Goal: Task Accomplishment & Management: Use online tool/utility

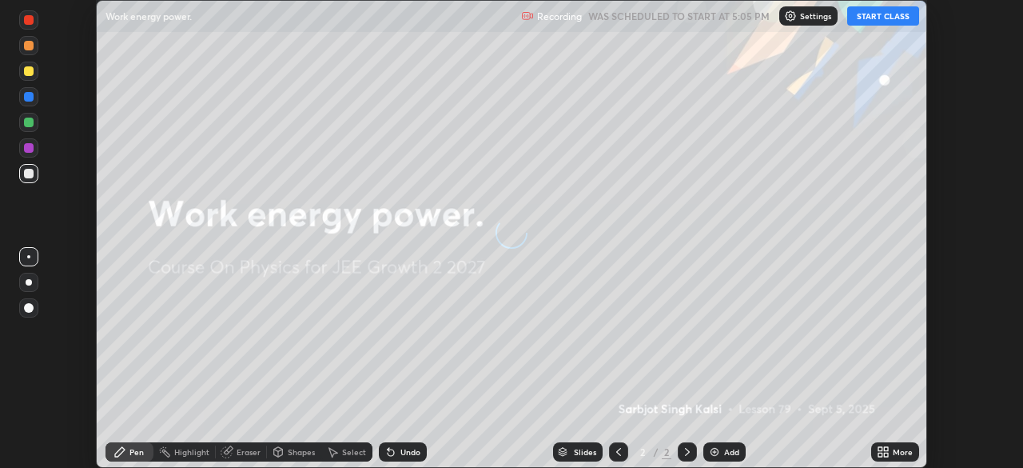
scroll to position [468, 1022]
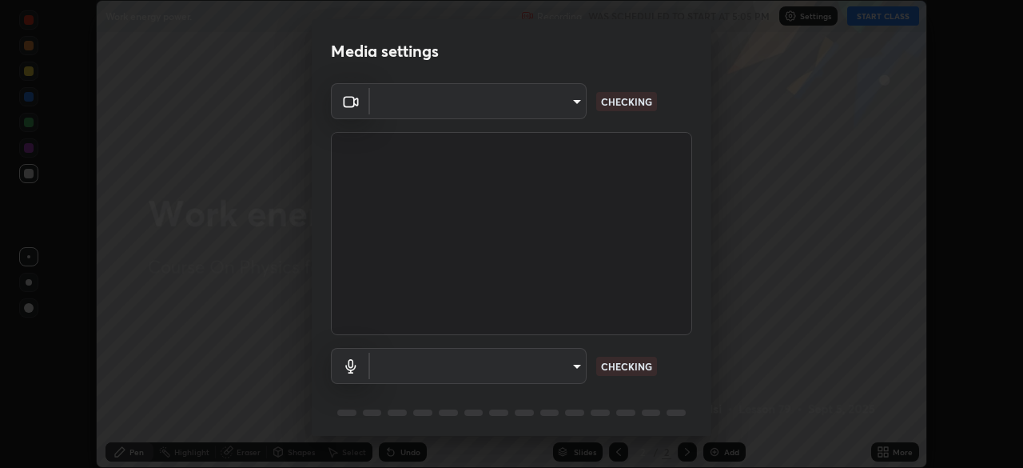
type input "ba13e312339ef8477216ddedc35df2f043033d031c8e6632ccfddaecbc9a7b0e"
click at [619, 393] on div "Communications - Microphone (High Definition Audio Device) communications NO FE…" at bounding box center [511, 388] width 361 height 106
click at [560, 370] on body "Erase all Work energy power. Recording WAS SCHEDULED TO START AT 5:05 PM Settin…" at bounding box center [511, 234] width 1023 height 468
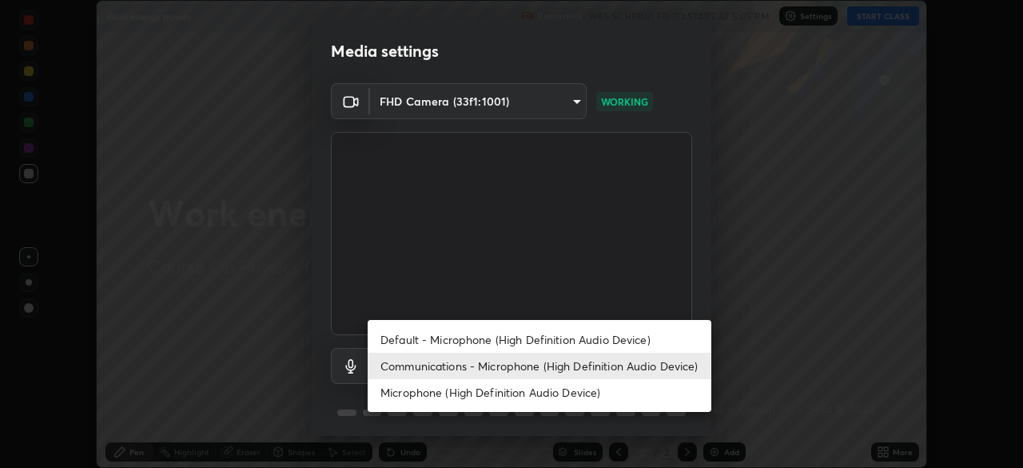
click at [547, 337] on li "Default - Microphone (High Definition Audio Device)" at bounding box center [540, 339] width 344 height 26
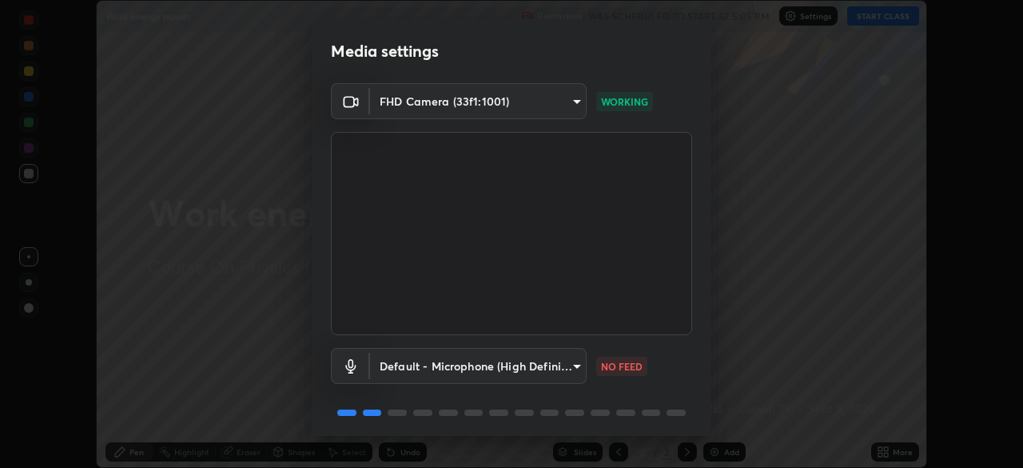
click at [528, 371] on body "Erase all Work energy power. Recording WAS SCHEDULED TO START AT 5:05 PM Settin…" at bounding box center [511, 234] width 1023 height 468
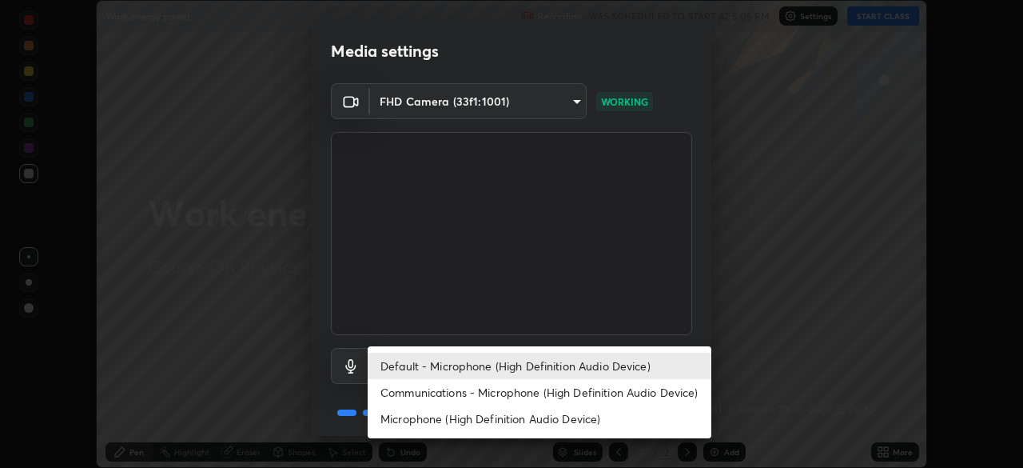
click at [536, 394] on li "Communications - Microphone (High Definition Audio Device)" at bounding box center [540, 392] width 344 height 26
type input "communications"
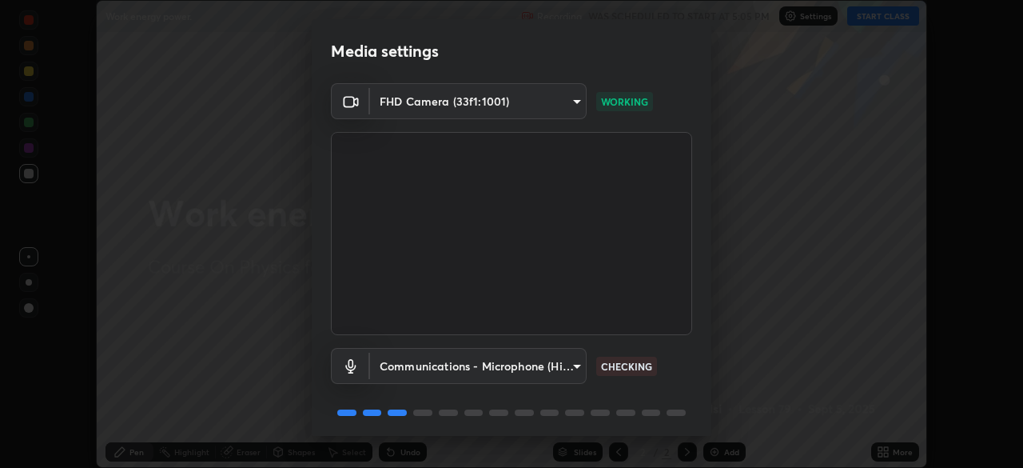
scroll to position [57, 0]
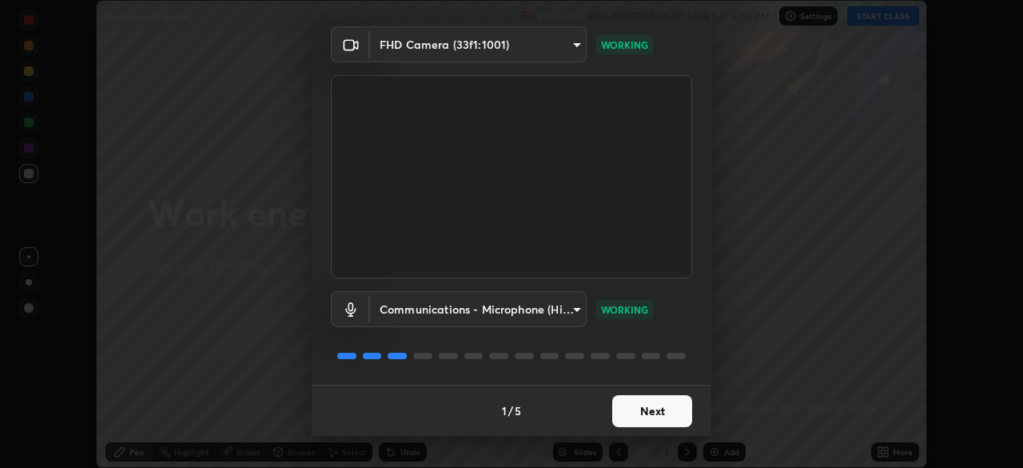
click at [649, 420] on button "Next" at bounding box center [652, 411] width 80 height 32
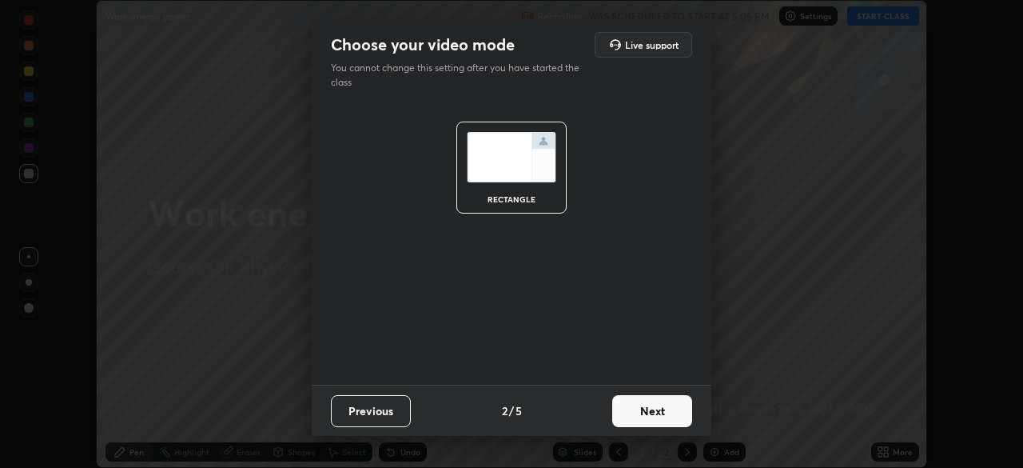
click at [650, 418] on button "Next" at bounding box center [652, 411] width 80 height 32
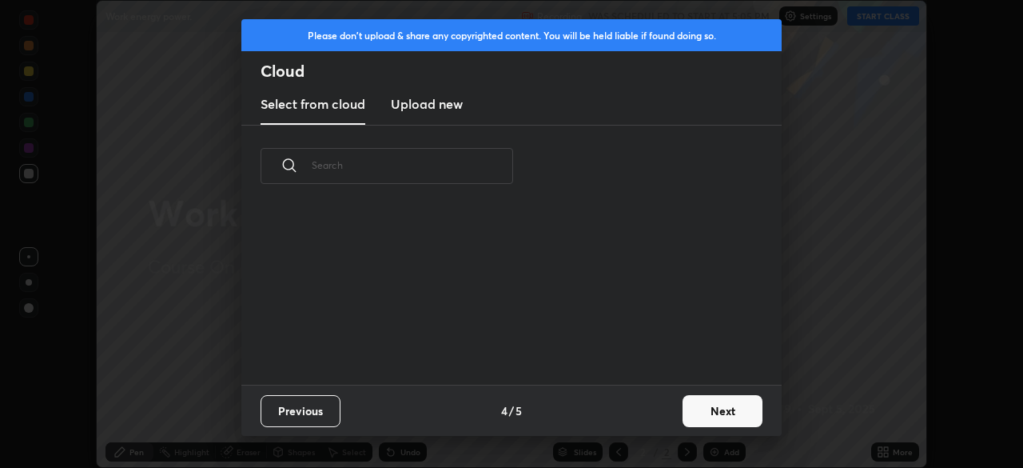
click at [661, 416] on div "Previous 4 / 5 Next" at bounding box center [511, 409] width 540 height 51
click at [691, 417] on button "Next" at bounding box center [723, 411] width 80 height 32
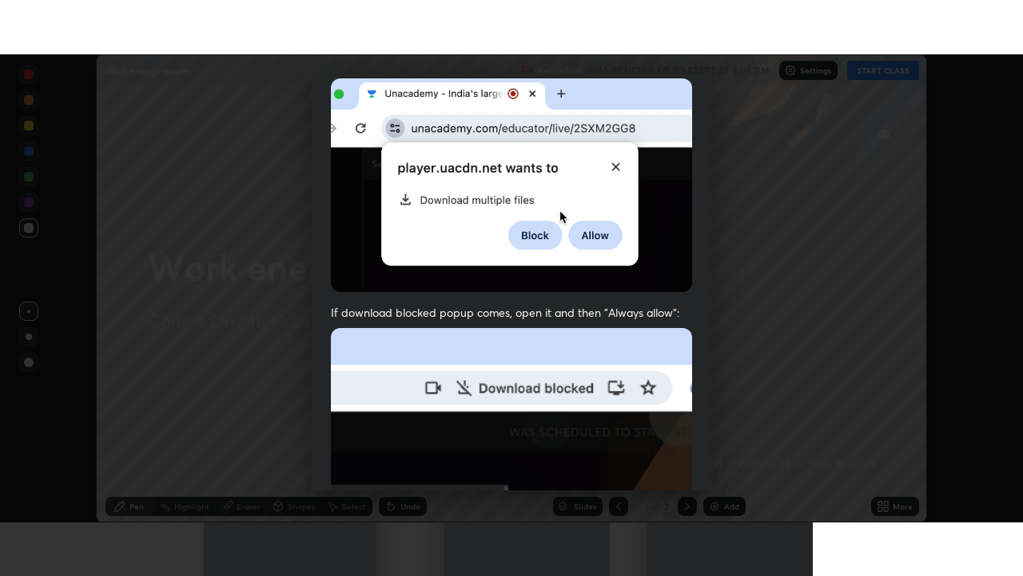
scroll to position [383, 0]
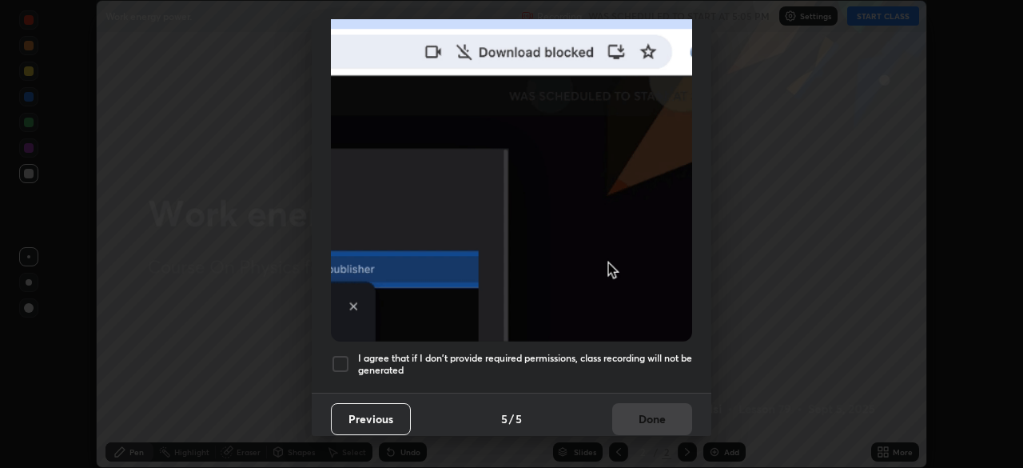
click at [651, 366] on h5 "I agree that if I don't provide required permissions, class recording will not …" at bounding box center [525, 364] width 334 height 25
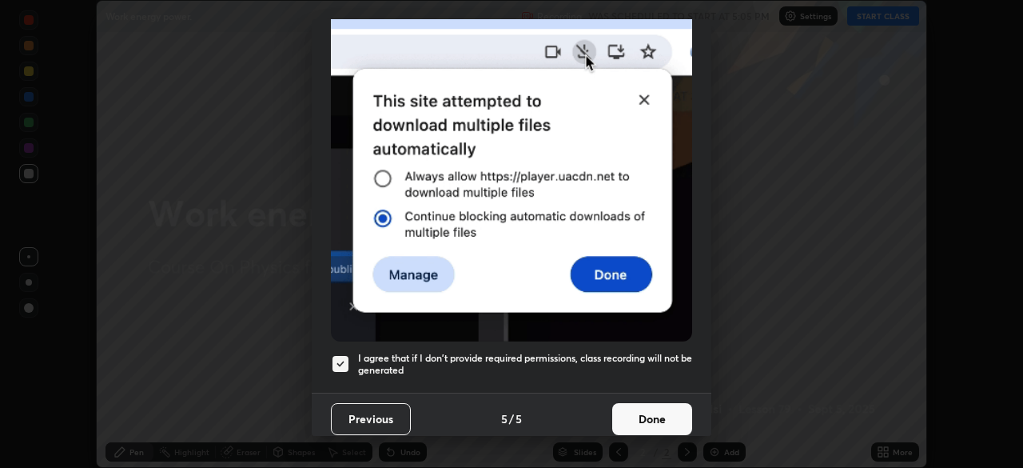
click at [657, 408] on button "Done" at bounding box center [652, 419] width 80 height 32
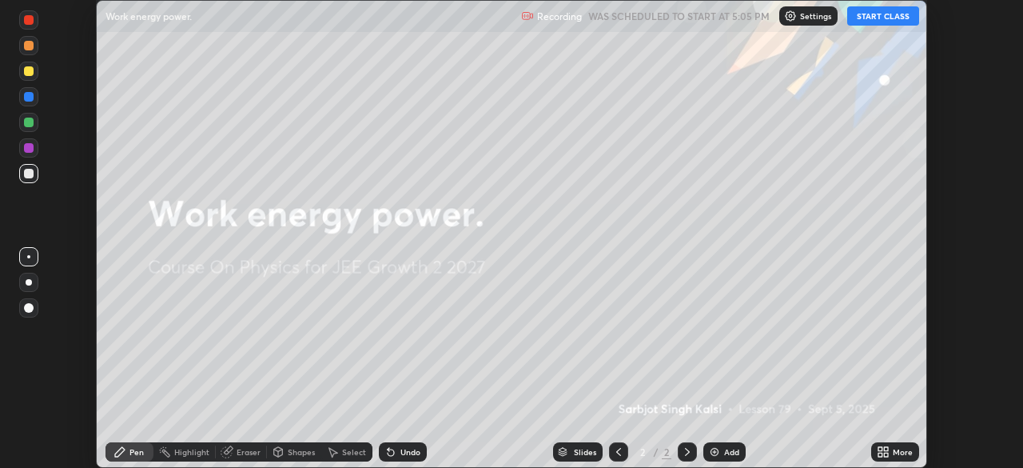
click at [886, 448] on icon at bounding box center [886, 449] width 4 height 4
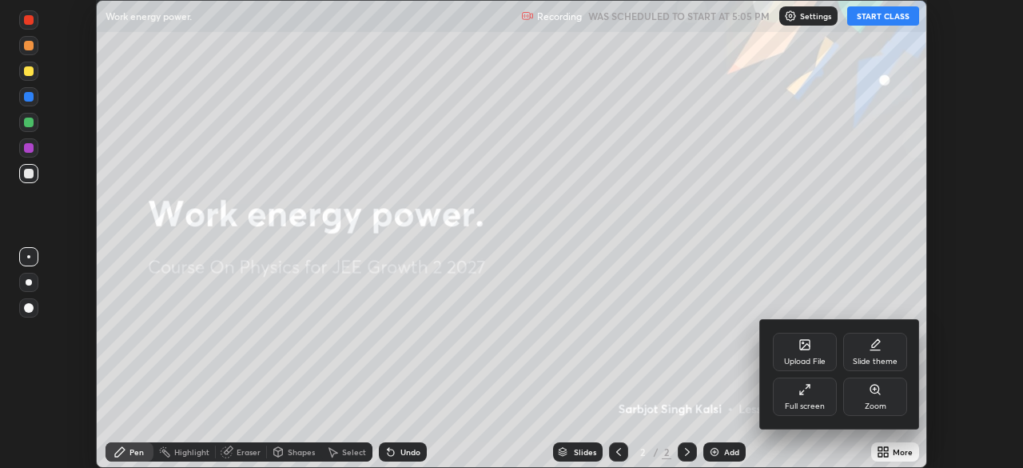
click at [815, 390] on div "Full screen" at bounding box center [805, 396] width 64 height 38
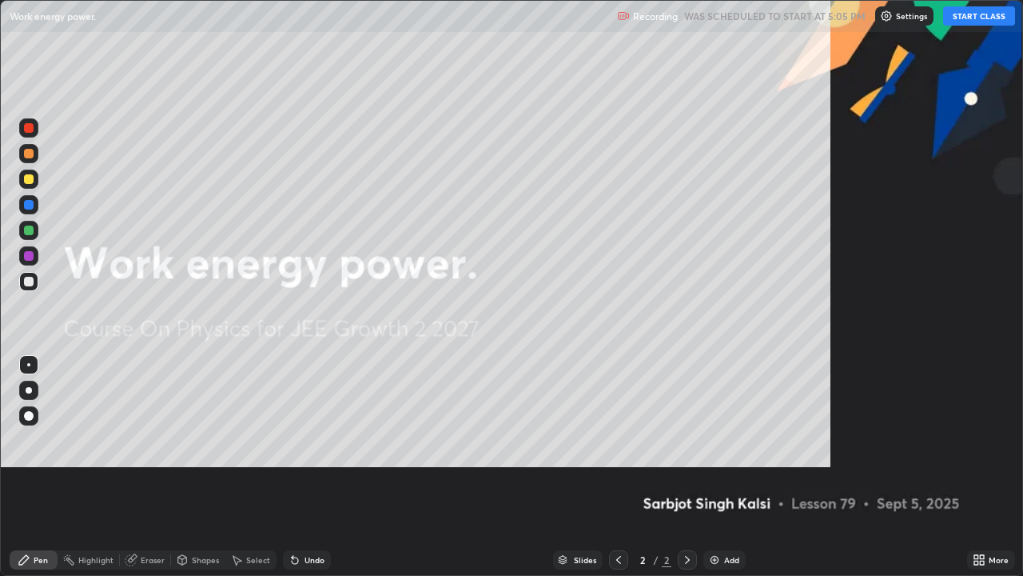
scroll to position [576, 1023]
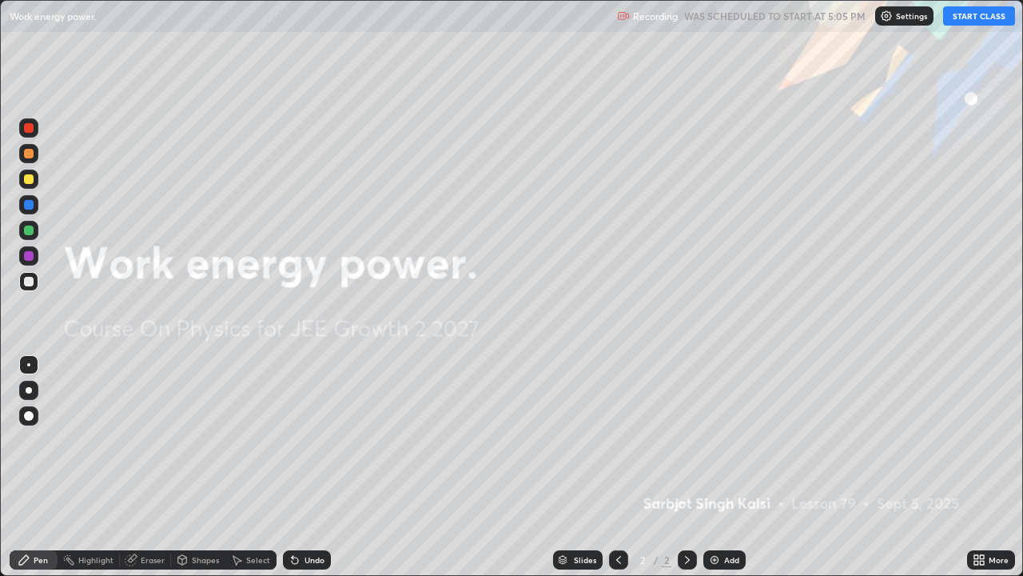
click at [978, 23] on button "START CLASS" at bounding box center [979, 15] width 72 height 19
click at [719, 467] on div "Add" at bounding box center [724, 559] width 42 height 19
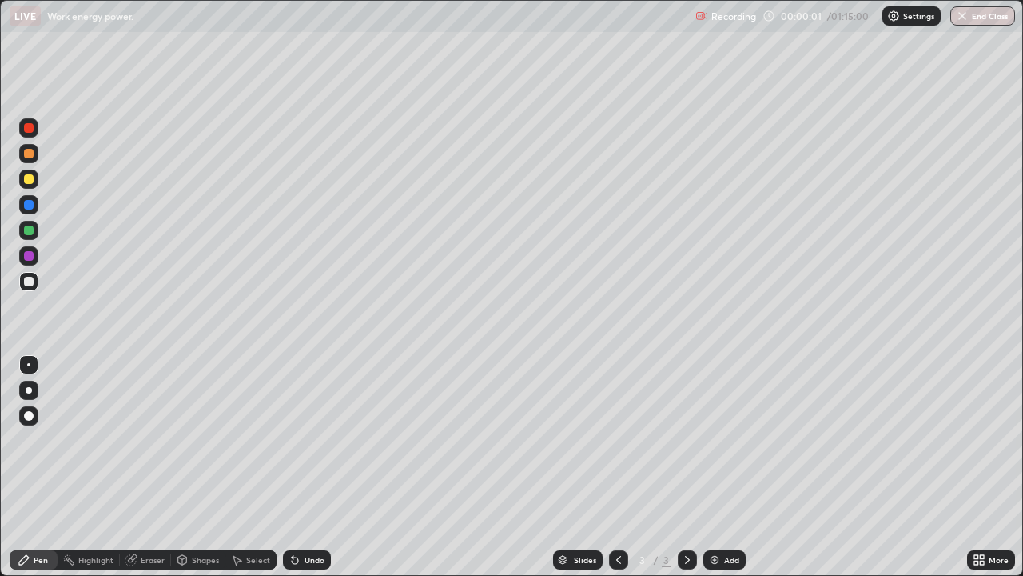
click at [30, 281] on div at bounding box center [29, 282] width 10 height 10
click at [24, 227] on div at bounding box center [29, 230] width 10 height 10
click at [148, 467] on div "Eraser" at bounding box center [153, 560] width 24 height 8
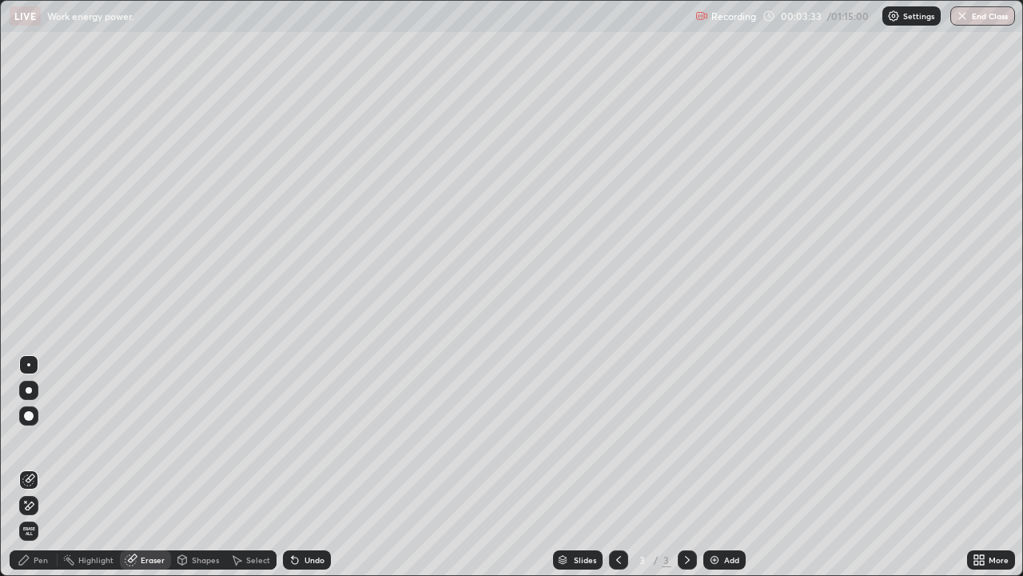
click at [30, 467] on icon at bounding box center [28, 506] width 13 height 14
click at [29, 467] on icon at bounding box center [24, 559] width 13 height 13
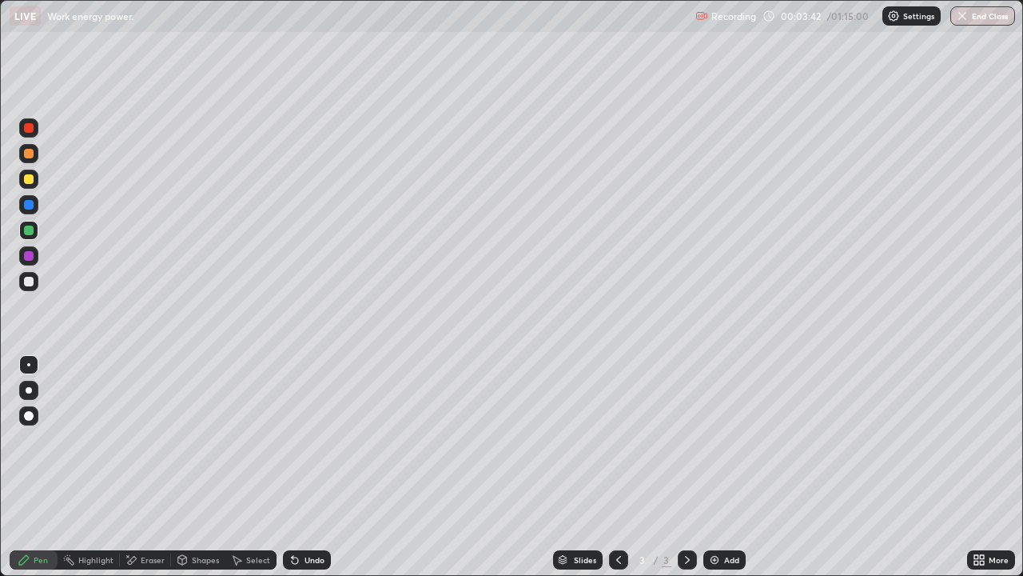
click at [26, 255] on div at bounding box center [29, 256] width 10 height 10
click at [26, 228] on div at bounding box center [29, 230] width 10 height 10
click at [27, 256] on div at bounding box center [29, 256] width 10 height 10
click at [21, 233] on div at bounding box center [28, 230] width 19 height 19
click at [27, 254] on div at bounding box center [29, 256] width 10 height 10
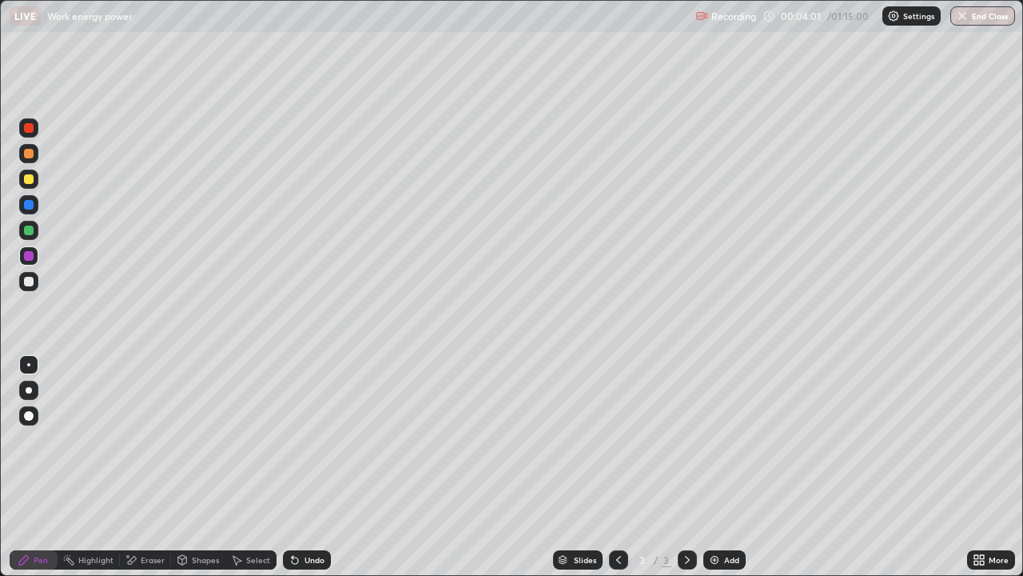
click at [27, 281] on div at bounding box center [29, 282] width 10 height 10
click at [144, 467] on div "Eraser" at bounding box center [145, 559] width 51 height 19
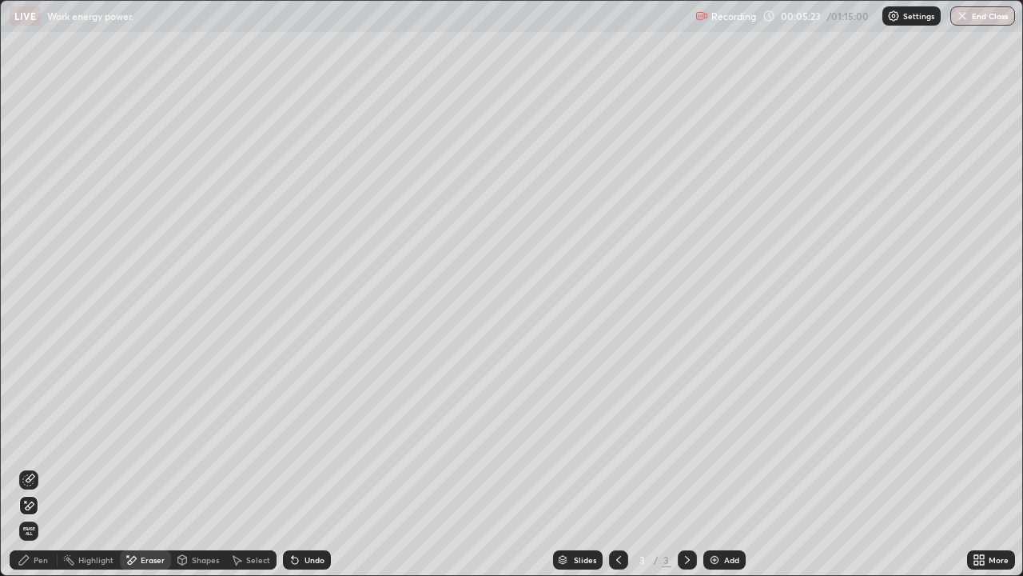
click at [38, 467] on div "Pen" at bounding box center [41, 560] width 14 height 8
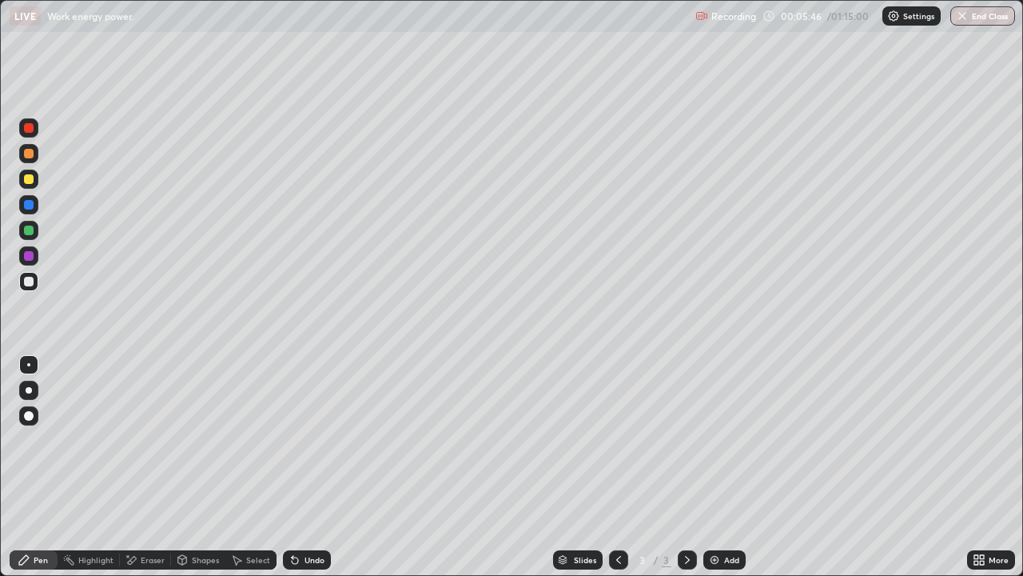
click at [295, 467] on icon at bounding box center [295, 560] width 6 height 6
click at [28, 284] on div at bounding box center [29, 282] width 10 height 10
click at [714, 467] on img at bounding box center [714, 559] width 13 height 13
click at [30, 289] on div at bounding box center [28, 281] width 19 height 19
click at [30, 177] on div at bounding box center [29, 179] width 10 height 10
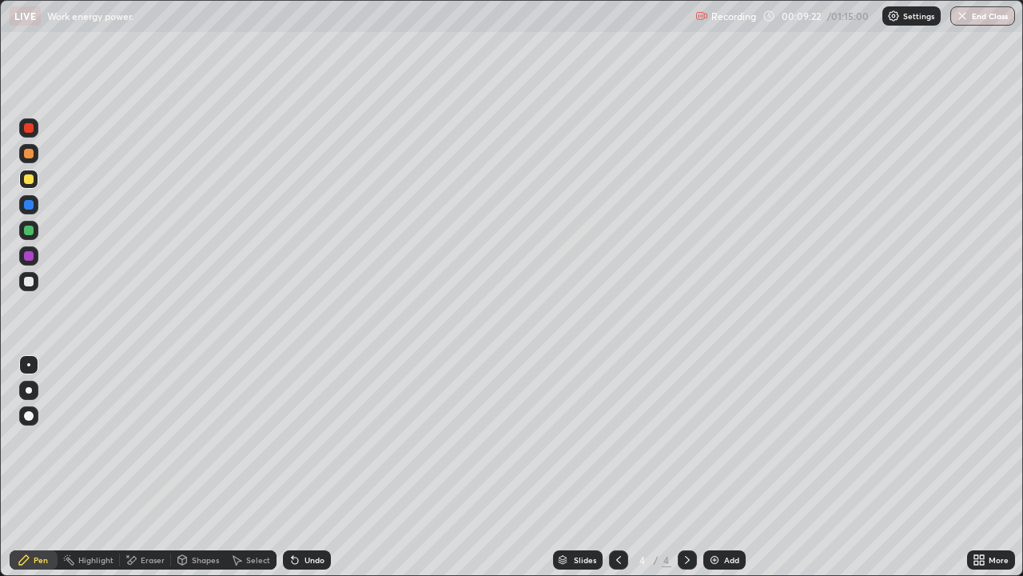
click at [33, 233] on div at bounding box center [29, 230] width 10 height 10
click at [293, 467] on icon at bounding box center [295, 560] width 6 height 6
click at [29, 280] on div at bounding box center [29, 282] width 10 height 10
click at [32, 231] on div at bounding box center [29, 230] width 10 height 10
click at [22, 177] on div at bounding box center [28, 178] width 19 height 19
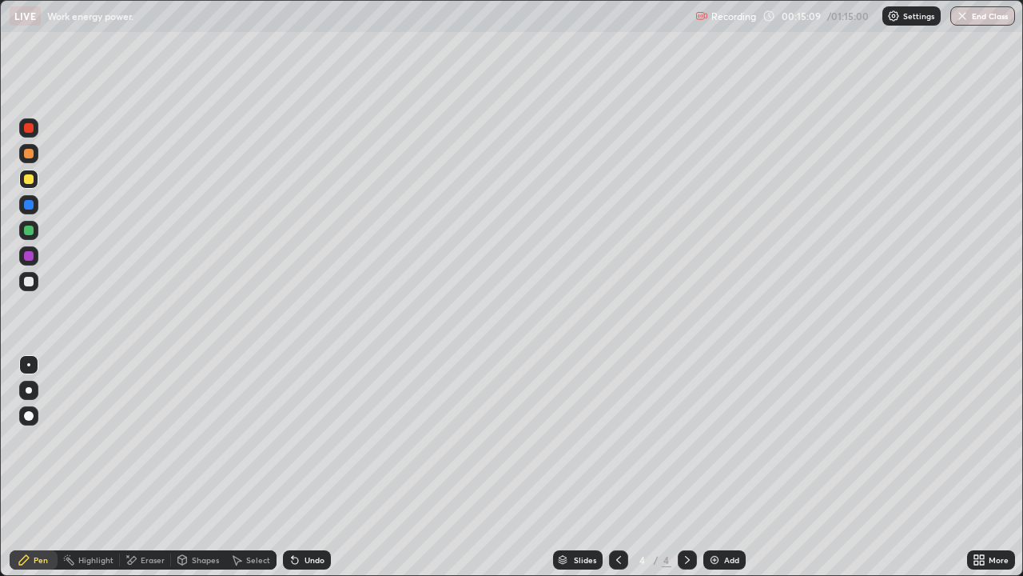
click at [734, 467] on div "Add" at bounding box center [731, 560] width 15 height 8
click at [30, 282] on div at bounding box center [29, 282] width 10 height 10
click at [310, 467] on div "Undo" at bounding box center [315, 560] width 20 height 8
click at [34, 236] on div at bounding box center [28, 230] width 19 height 19
click at [32, 182] on div at bounding box center [29, 179] width 10 height 10
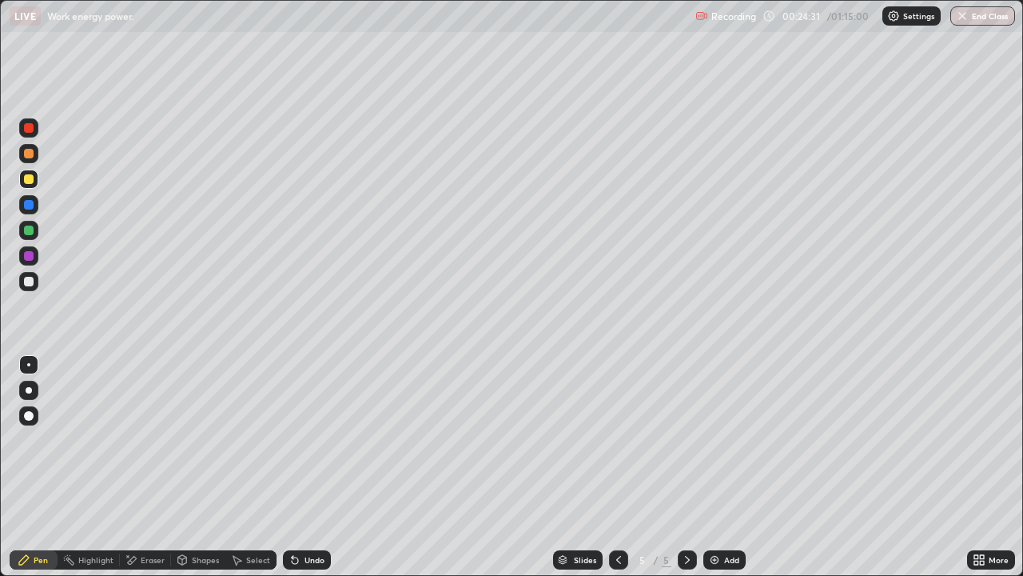
click at [720, 467] on div "Add" at bounding box center [724, 559] width 42 height 19
click at [37, 287] on div at bounding box center [28, 281] width 19 height 19
click at [32, 285] on div at bounding box center [29, 282] width 10 height 10
click at [147, 467] on div "Eraser" at bounding box center [153, 560] width 24 height 8
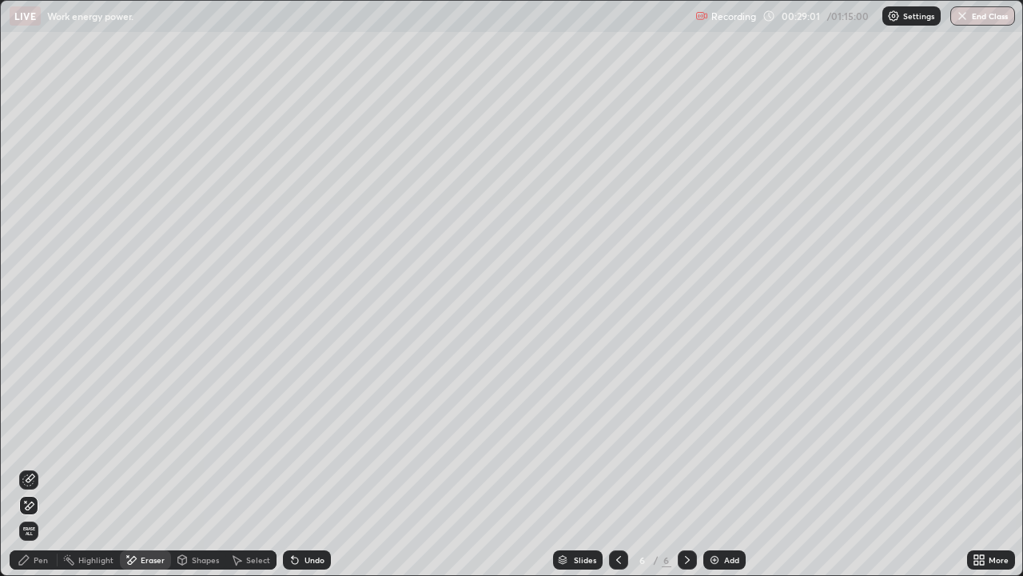
click at [41, 467] on div "Pen" at bounding box center [41, 560] width 14 height 8
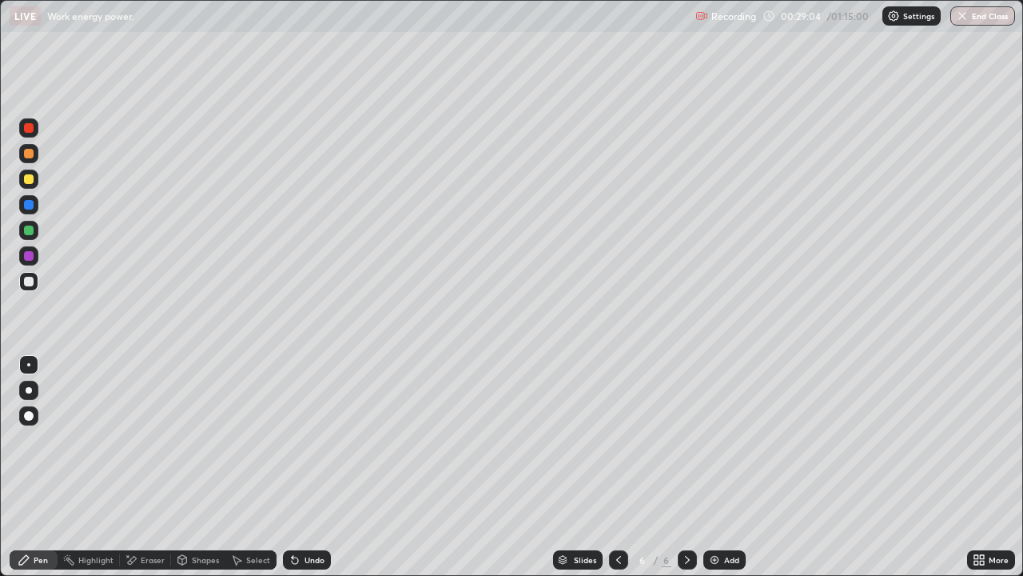
click at [319, 467] on div "Undo" at bounding box center [307, 559] width 48 height 19
click at [310, 467] on div "Undo" at bounding box center [307, 559] width 48 height 19
click at [310, 467] on div "Undo" at bounding box center [315, 560] width 20 height 8
click at [309, 467] on div "Undo" at bounding box center [315, 560] width 20 height 8
click at [314, 467] on div "Undo" at bounding box center [307, 559] width 48 height 19
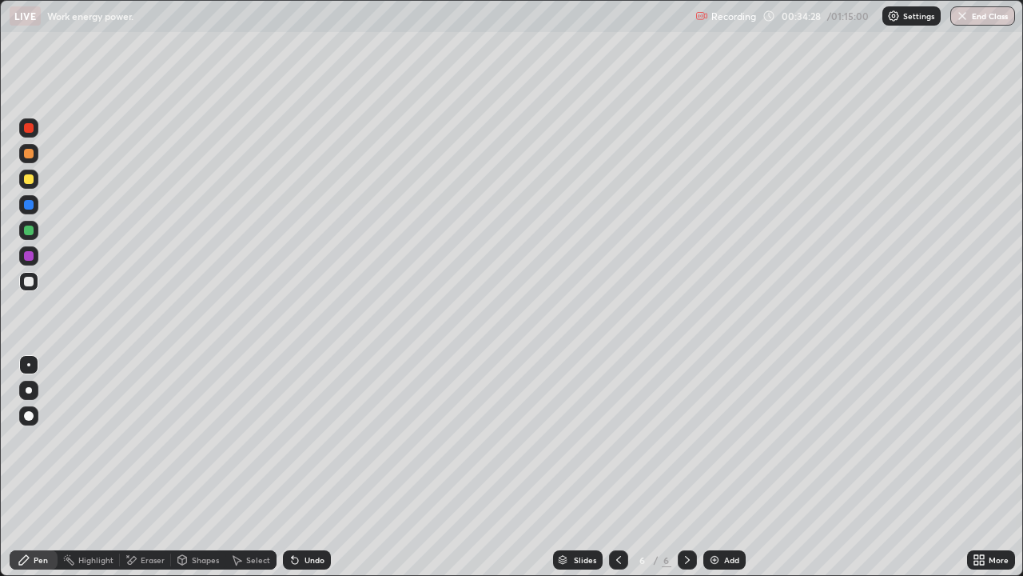
click at [725, 467] on div "Add" at bounding box center [724, 559] width 42 height 19
click at [36, 283] on div at bounding box center [28, 281] width 19 height 19
click at [146, 467] on div "Eraser" at bounding box center [153, 560] width 24 height 8
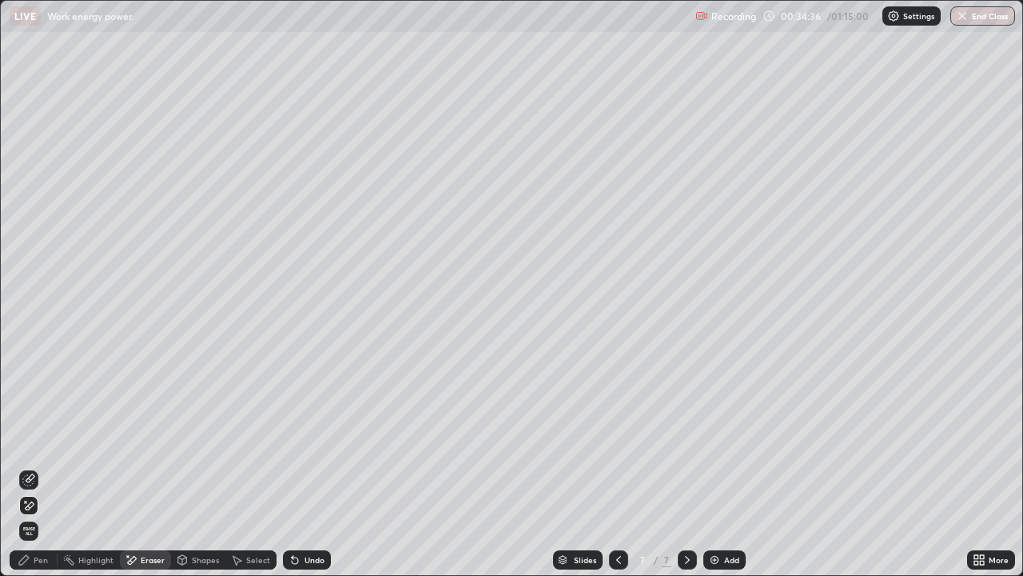
click at [46, 467] on div "Pen" at bounding box center [41, 560] width 14 height 8
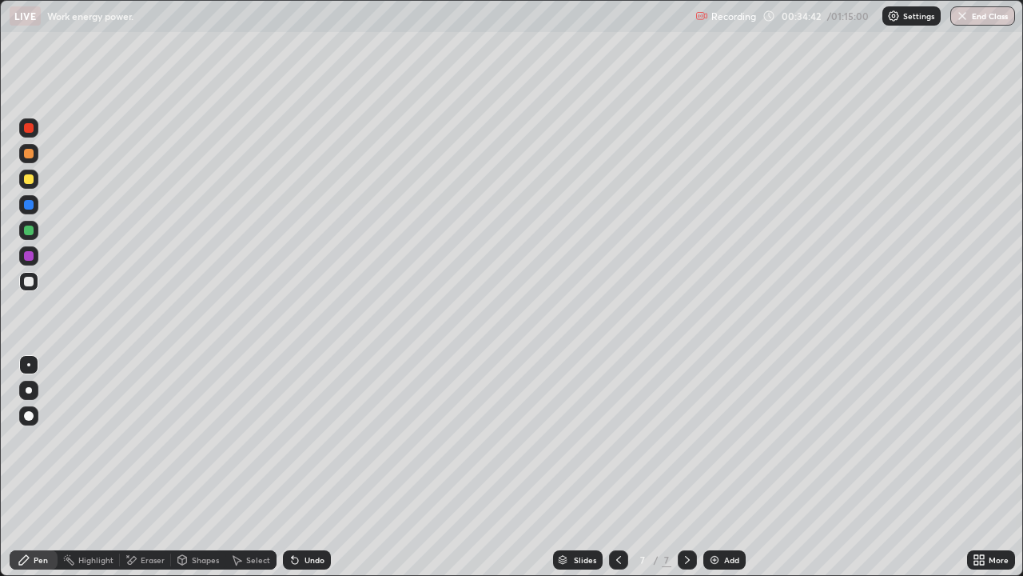
click at [29, 233] on div at bounding box center [29, 230] width 10 height 10
click at [33, 256] on div at bounding box center [29, 256] width 10 height 10
click at [26, 288] on div at bounding box center [28, 281] width 19 height 19
click at [33, 178] on div at bounding box center [29, 179] width 10 height 10
click at [30, 210] on div at bounding box center [28, 204] width 19 height 19
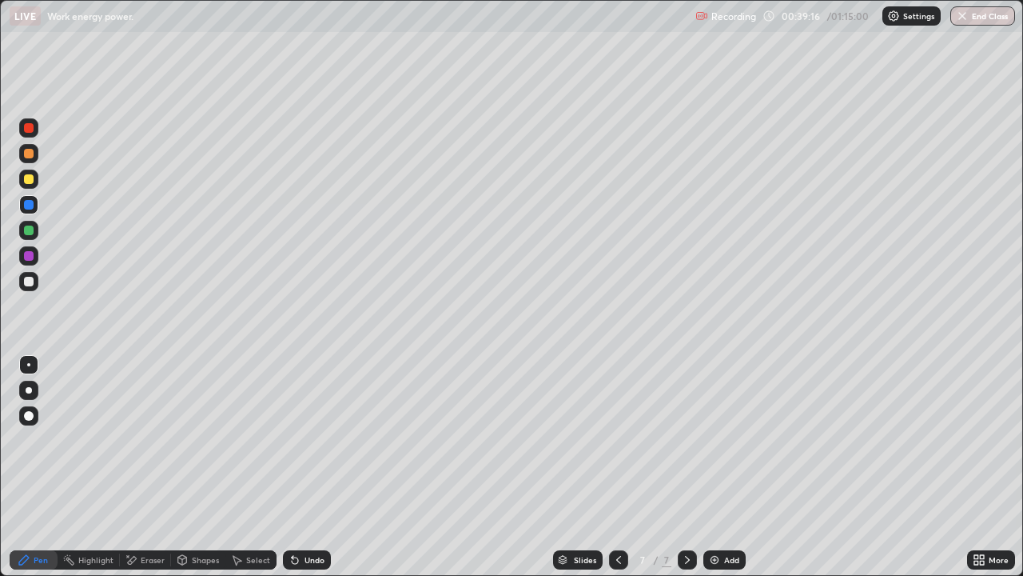
click at [711, 467] on img at bounding box center [714, 559] width 13 height 13
click at [32, 287] on div at bounding box center [28, 281] width 19 height 19
click at [572, 467] on div "Slides" at bounding box center [578, 559] width 50 height 19
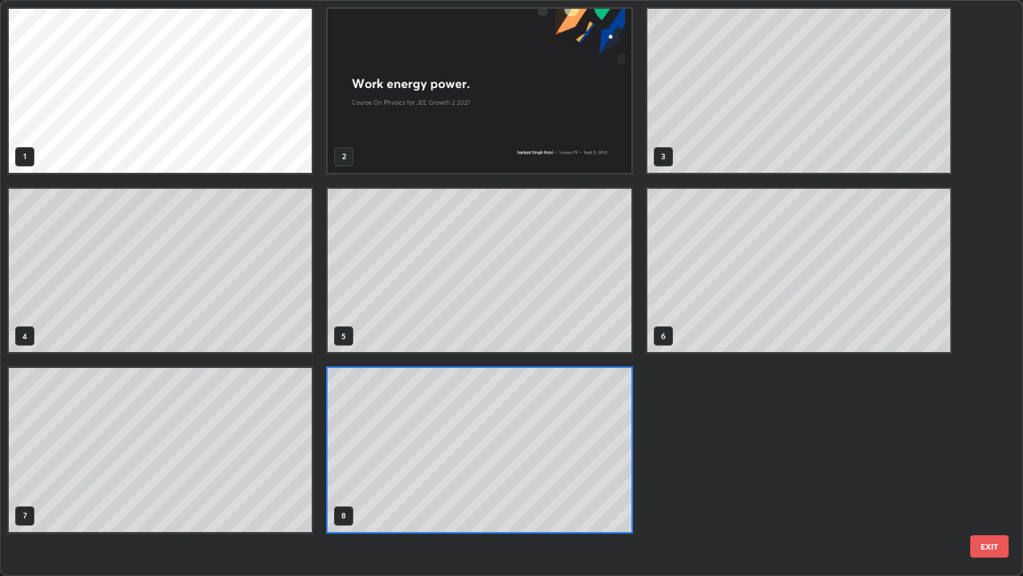
scroll to position [569, 1014]
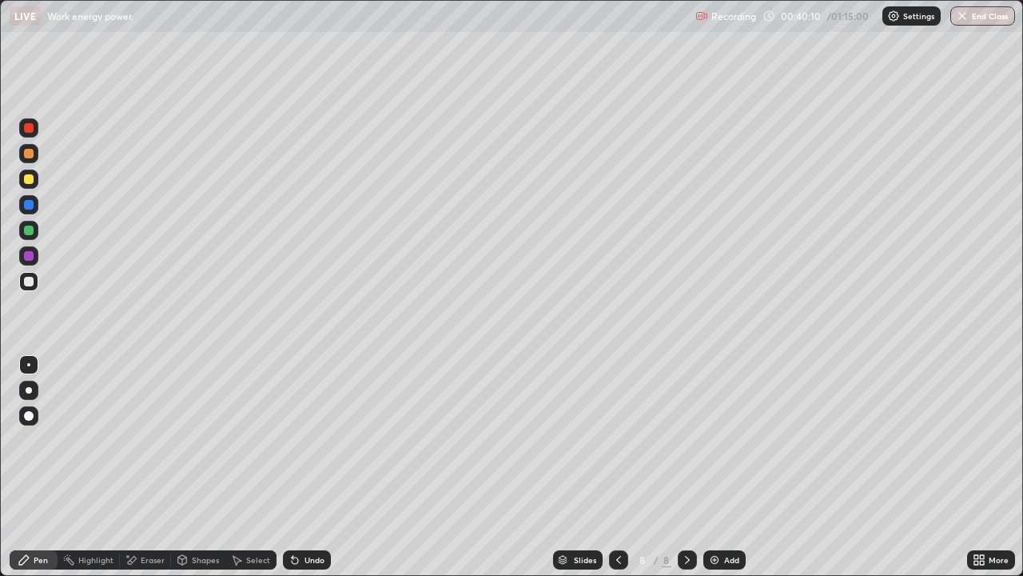
click at [297, 467] on div "Undo" at bounding box center [307, 559] width 48 height 19
click at [306, 467] on div "Undo" at bounding box center [307, 559] width 48 height 19
click at [365, 467] on div "Slides 8 / 8 Add" at bounding box center [649, 560] width 636 height 32
click at [300, 467] on div "Undo" at bounding box center [307, 559] width 48 height 19
click at [30, 231] on div at bounding box center [29, 230] width 10 height 10
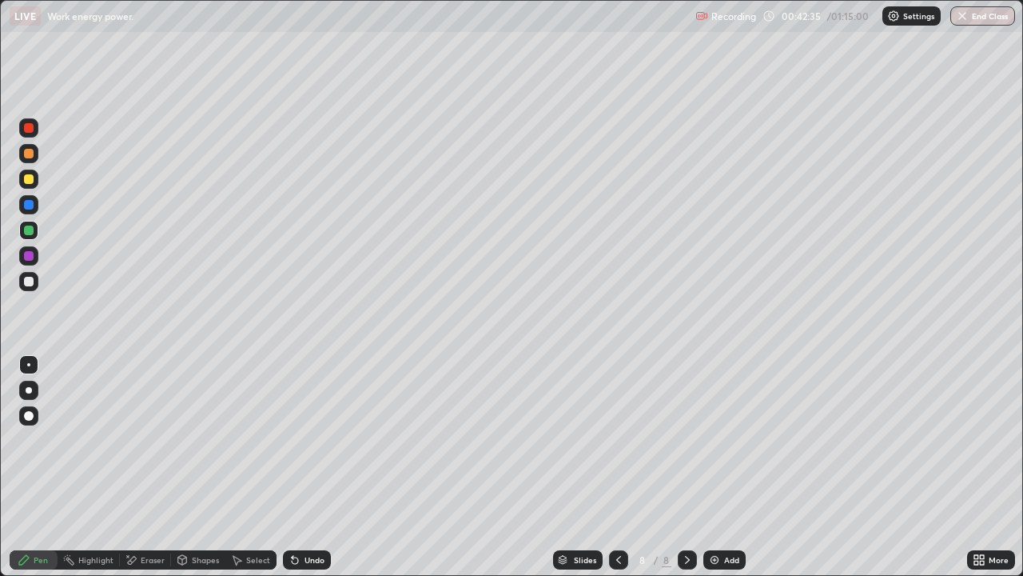
click at [145, 467] on div "Eraser" at bounding box center [153, 560] width 24 height 8
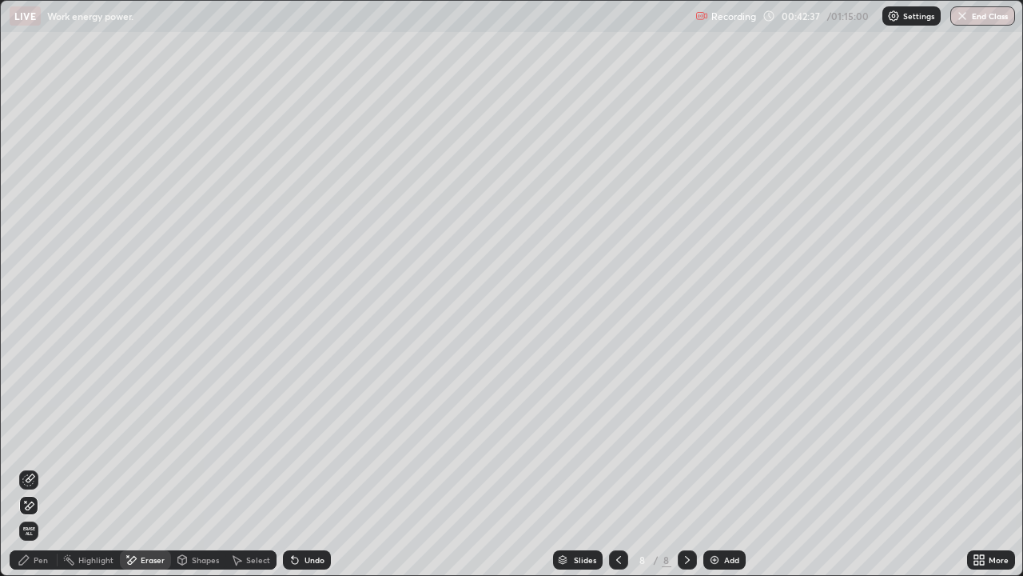
click at [38, 467] on div "Pen" at bounding box center [41, 560] width 14 height 8
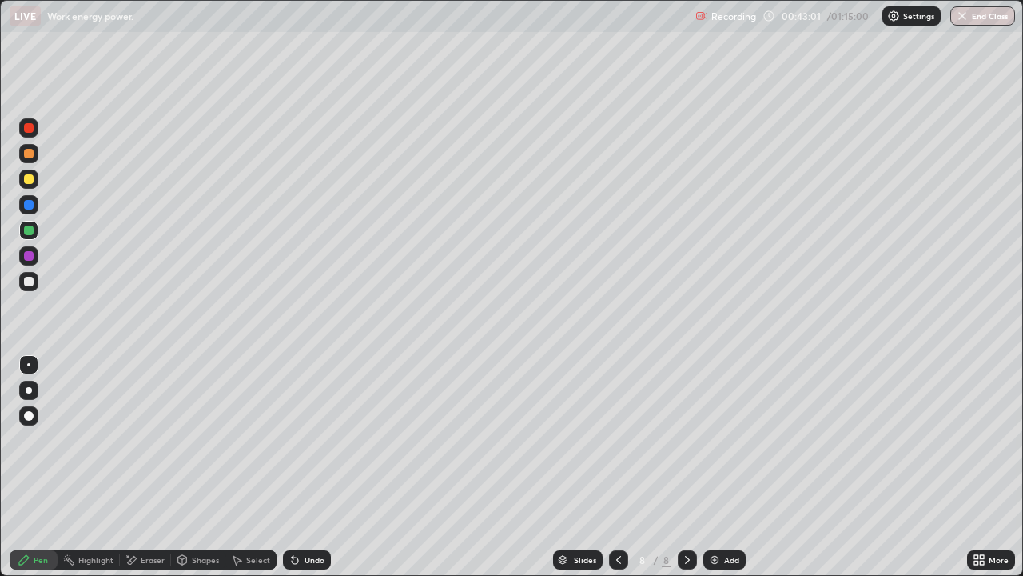
click at [25, 274] on div at bounding box center [28, 281] width 19 height 19
click at [306, 467] on div "Undo" at bounding box center [307, 559] width 48 height 19
click at [309, 467] on div "Undo" at bounding box center [315, 560] width 20 height 8
click at [305, 467] on div "Undo" at bounding box center [315, 560] width 20 height 8
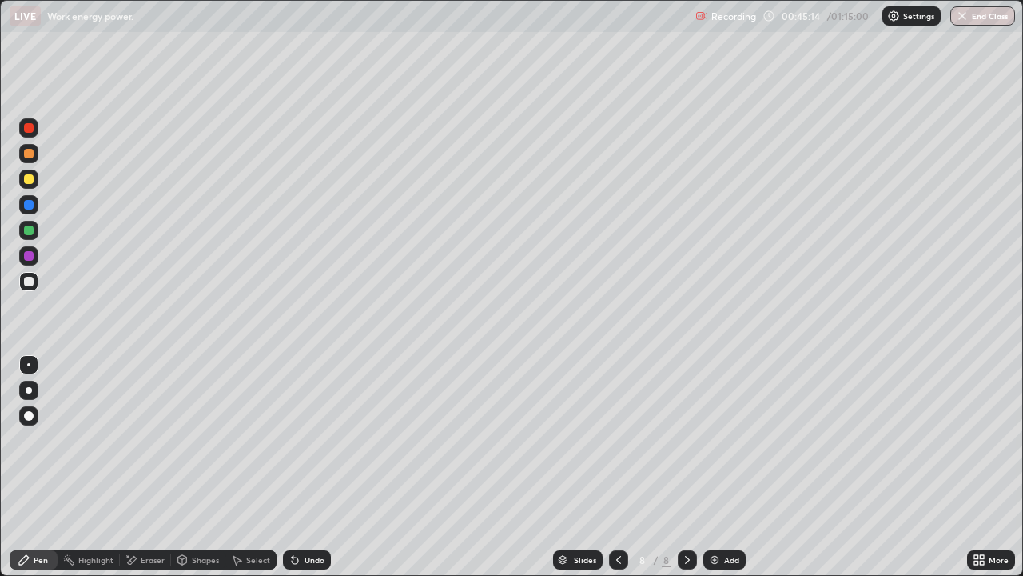
click at [145, 467] on div "Eraser" at bounding box center [153, 560] width 24 height 8
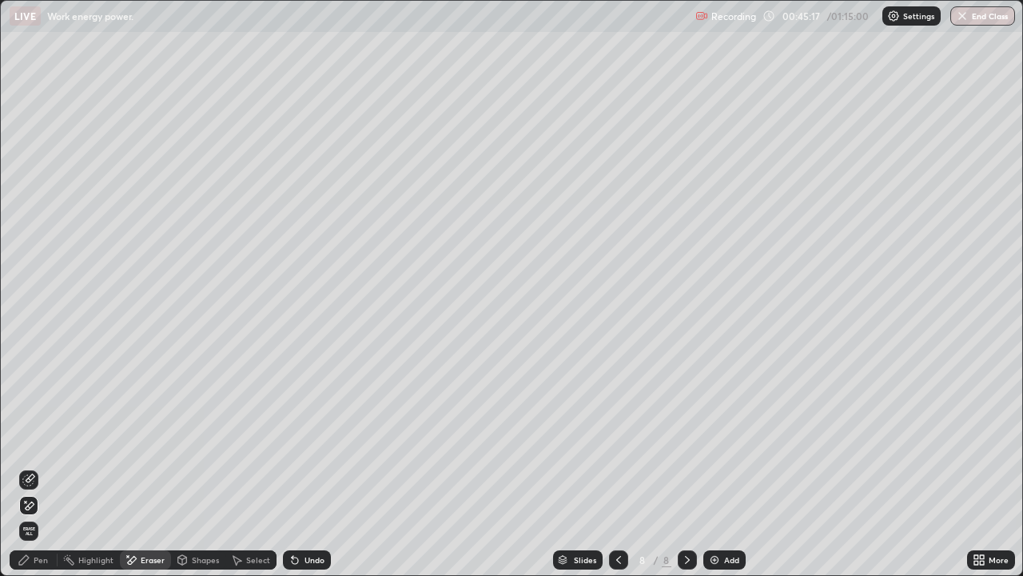
click at [31, 467] on div "Pen" at bounding box center [34, 559] width 48 height 19
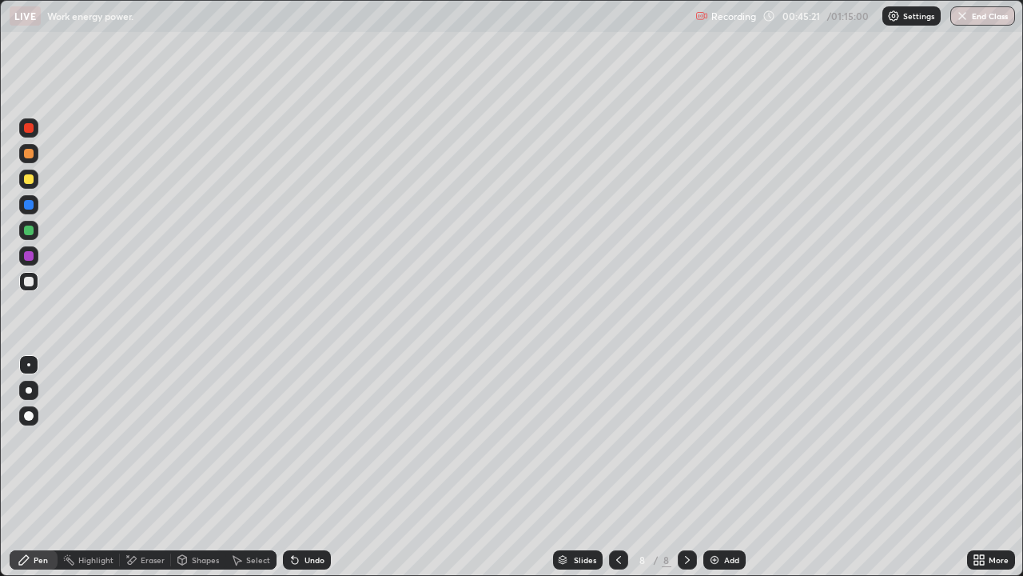
click at [138, 467] on div "Eraser" at bounding box center [145, 559] width 51 height 19
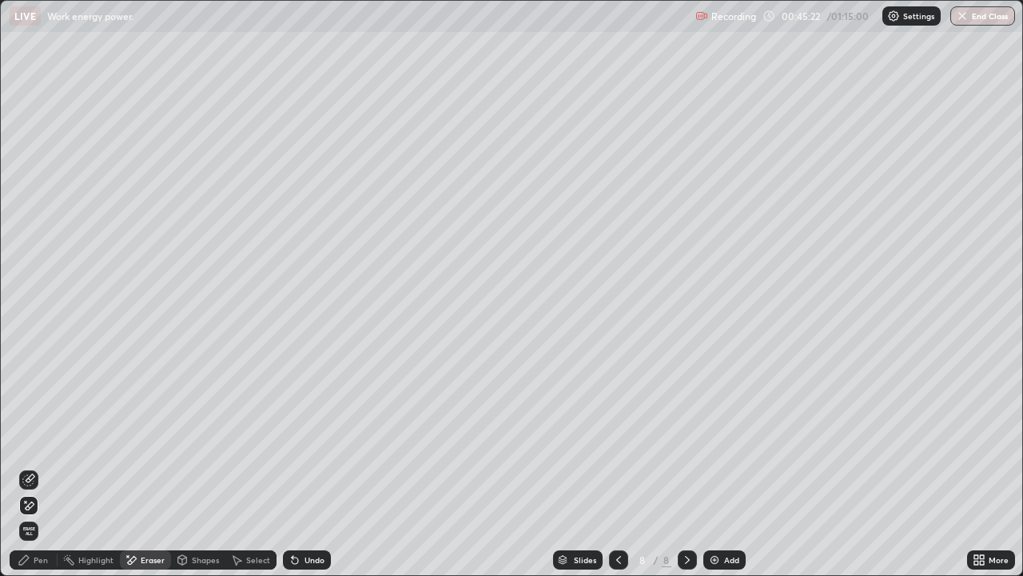
click at [25, 467] on icon at bounding box center [24, 559] width 13 height 13
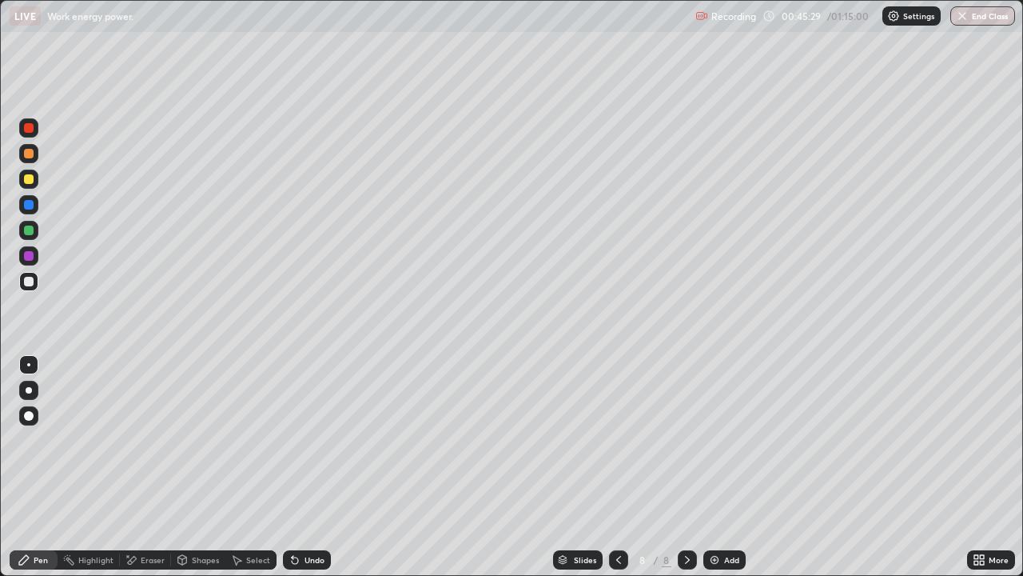
click at [136, 467] on icon at bounding box center [131, 560] width 13 height 14
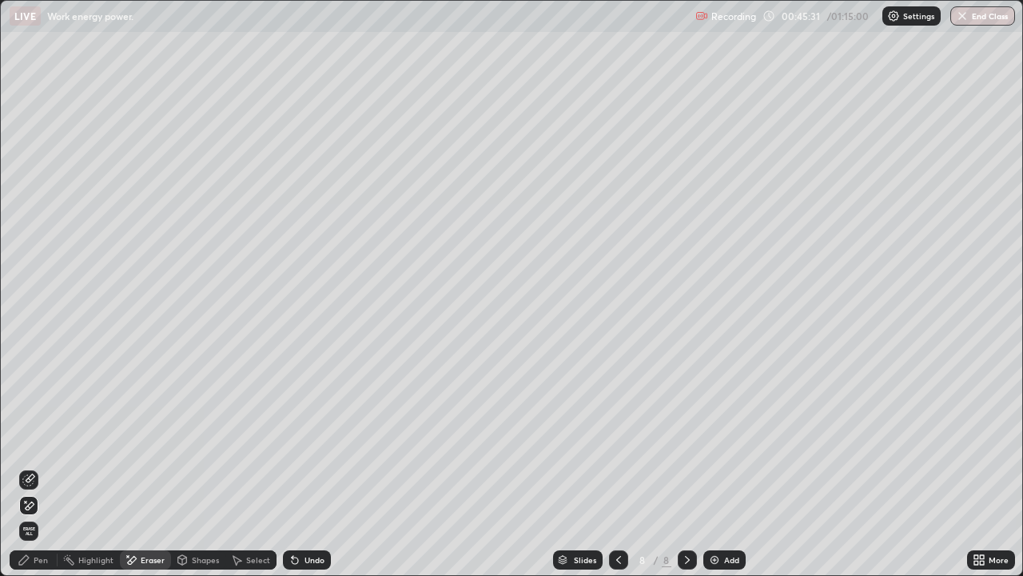
click at [30, 467] on div "Pen" at bounding box center [34, 559] width 48 height 19
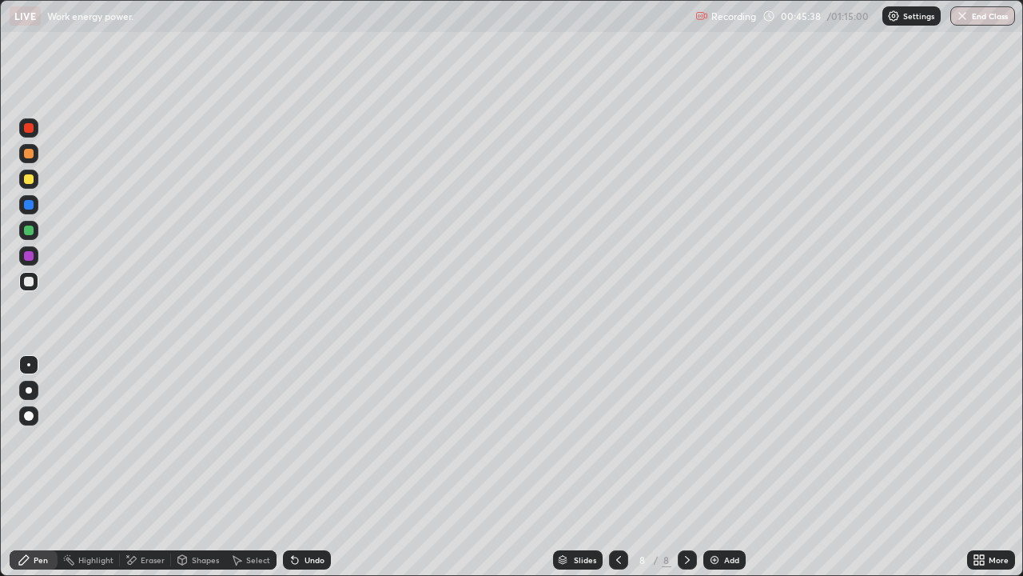
click at [139, 467] on div "Eraser" at bounding box center [145, 559] width 51 height 19
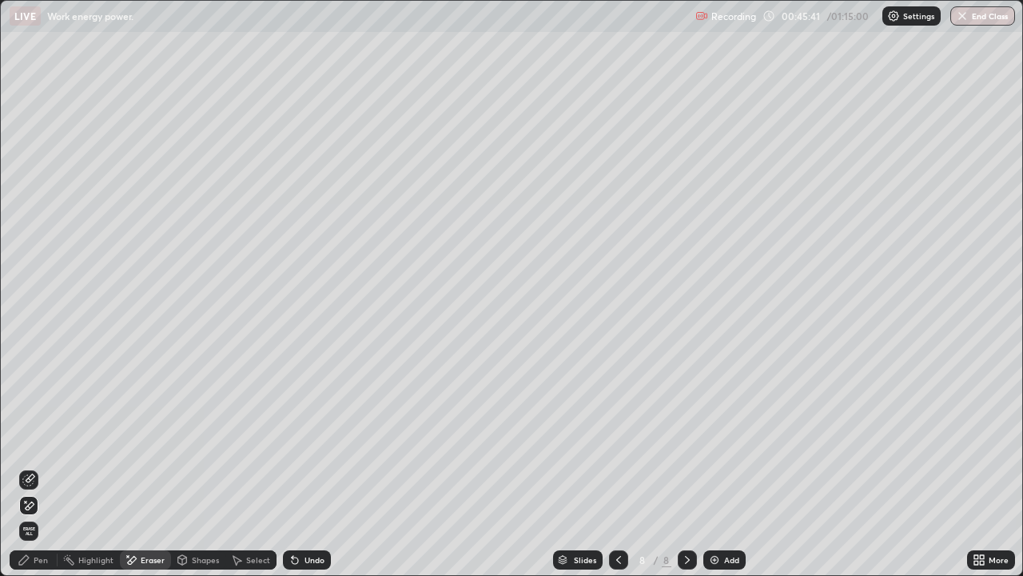
click at [28, 467] on icon at bounding box center [24, 559] width 13 height 13
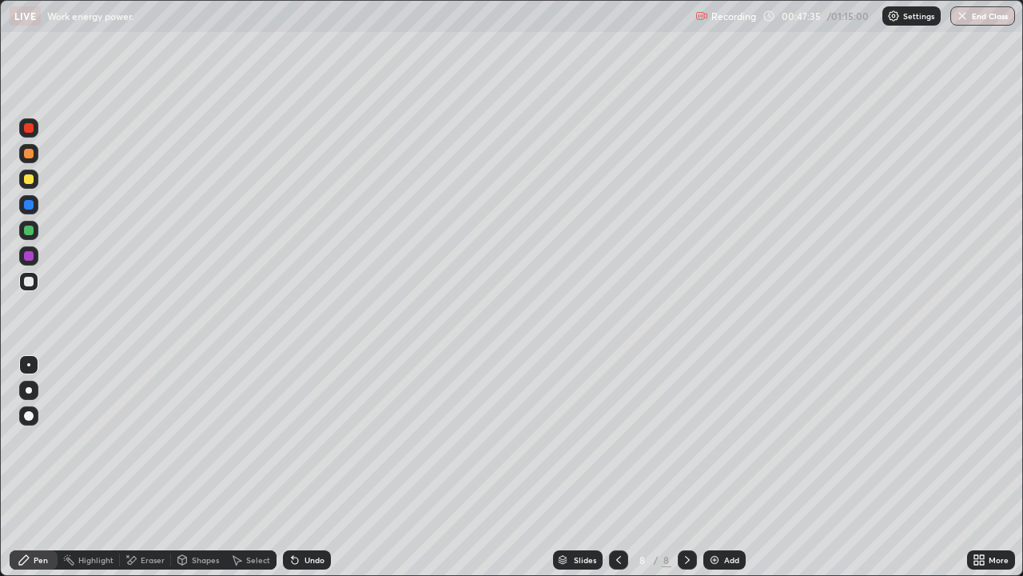
click at [713, 467] on img at bounding box center [714, 559] width 13 height 13
click at [36, 284] on div at bounding box center [28, 281] width 19 height 19
click at [31, 179] on div at bounding box center [29, 179] width 10 height 10
click at [33, 280] on div at bounding box center [29, 282] width 10 height 10
click at [27, 182] on div at bounding box center [29, 179] width 10 height 10
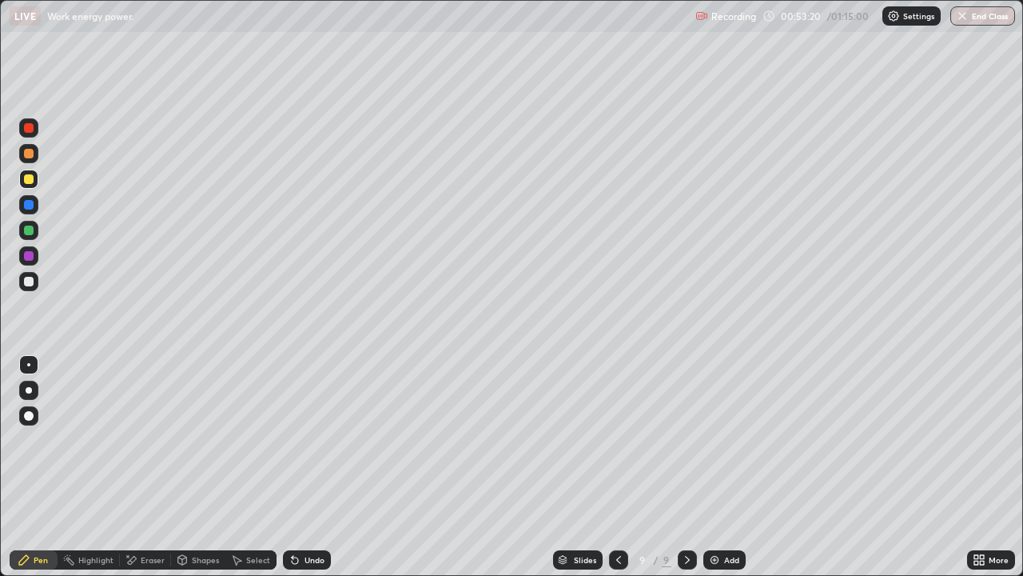
click at [312, 467] on div "Undo" at bounding box center [315, 560] width 20 height 8
click at [142, 467] on div "Eraser" at bounding box center [145, 559] width 51 height 19
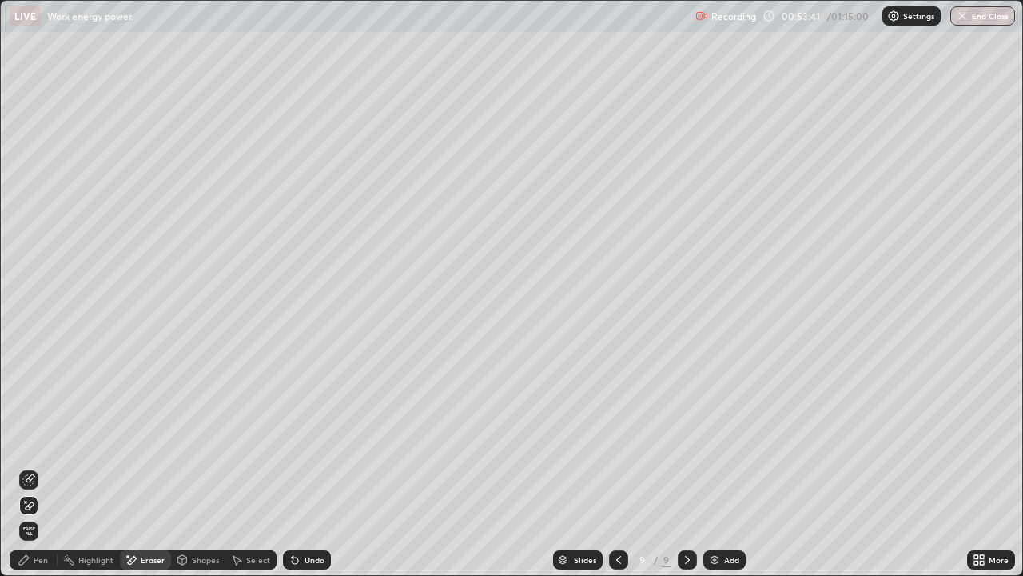
click at [46, 467] on div "Pen" at bounding box center [41, 560] width 14 height 8
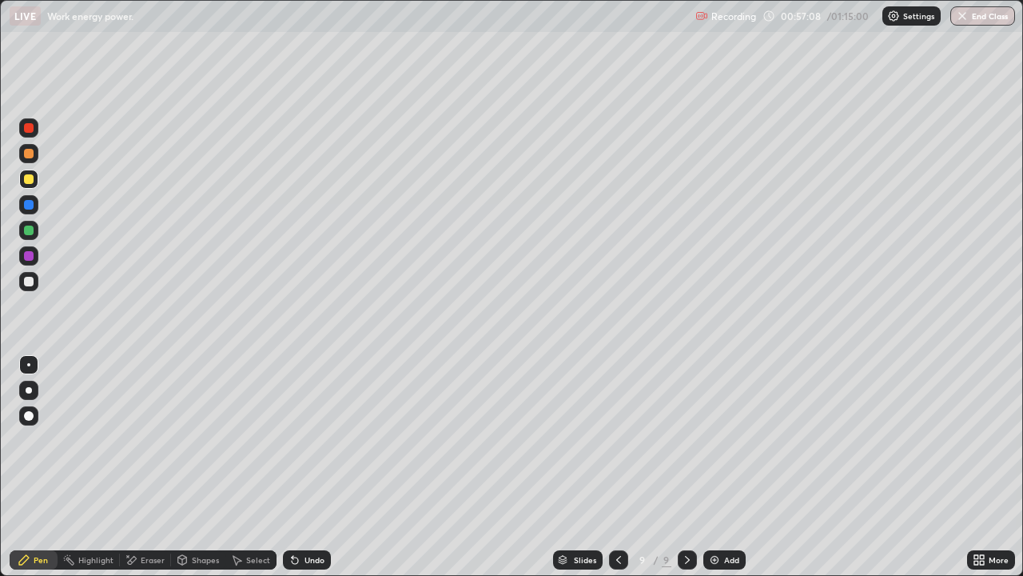
click at [727, 467] on div "Add" at bounding box center [731, 560] width 15 height 8
click at [27, 285] on div at bounding box center [29, 282] width 10 height 10
click at [26, 177] on div at bounding box center [29, 179] width 10 height 10
click at [31, 285] on div at bounding box center [29, 282] width 10 height 10
click at [30, 234] on div at bounding box center [29, 230] width 10 height 10
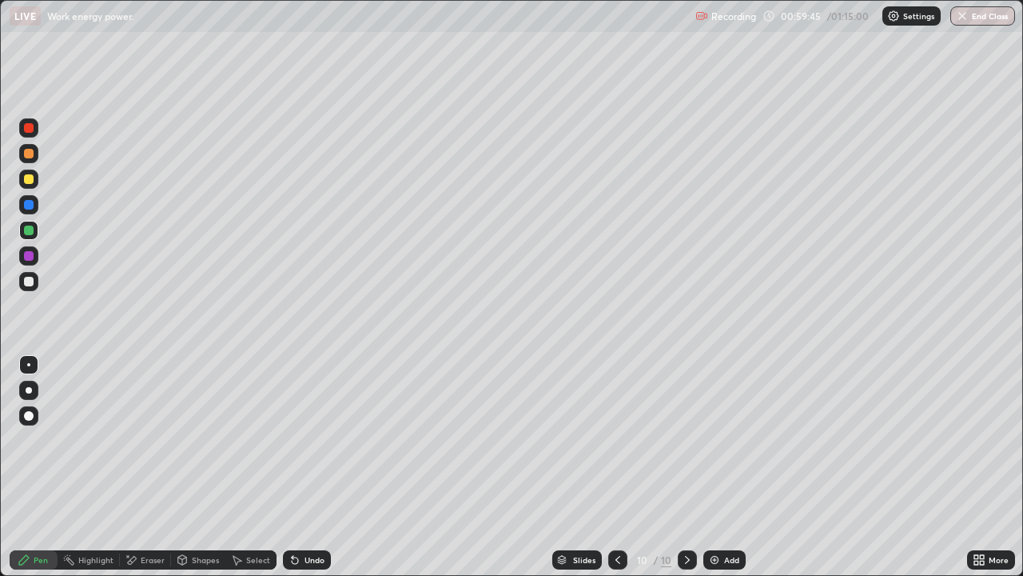
click at [30, 280] on div at bounding box center [29, 282] width 10 height 10
click at [149, 467] on div "Eraser" at bounding box center [145, 559] width 51 height 19
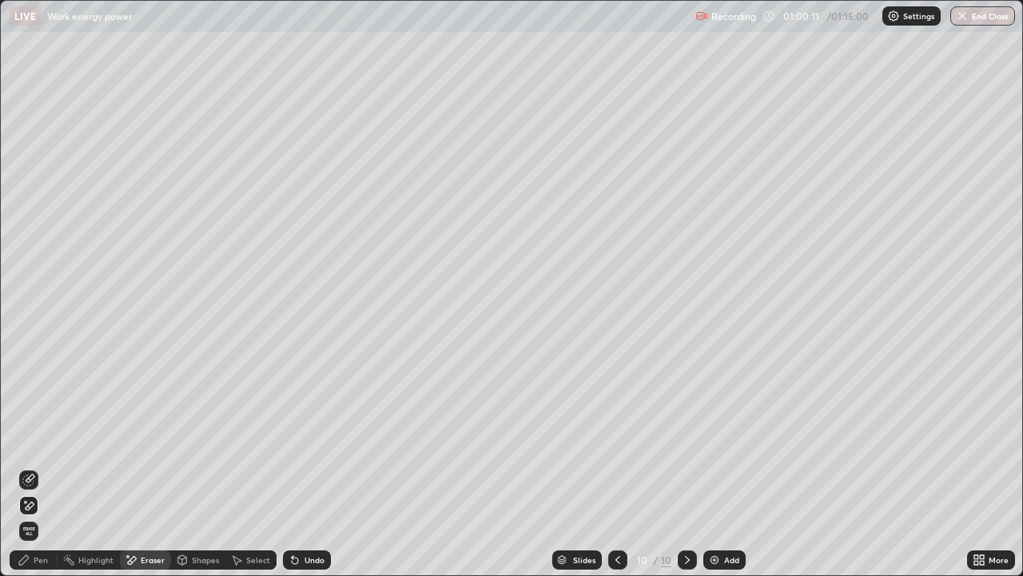
click at [34, 467] on div "Pen" at bounding box center [41, 560] width 14 height 8
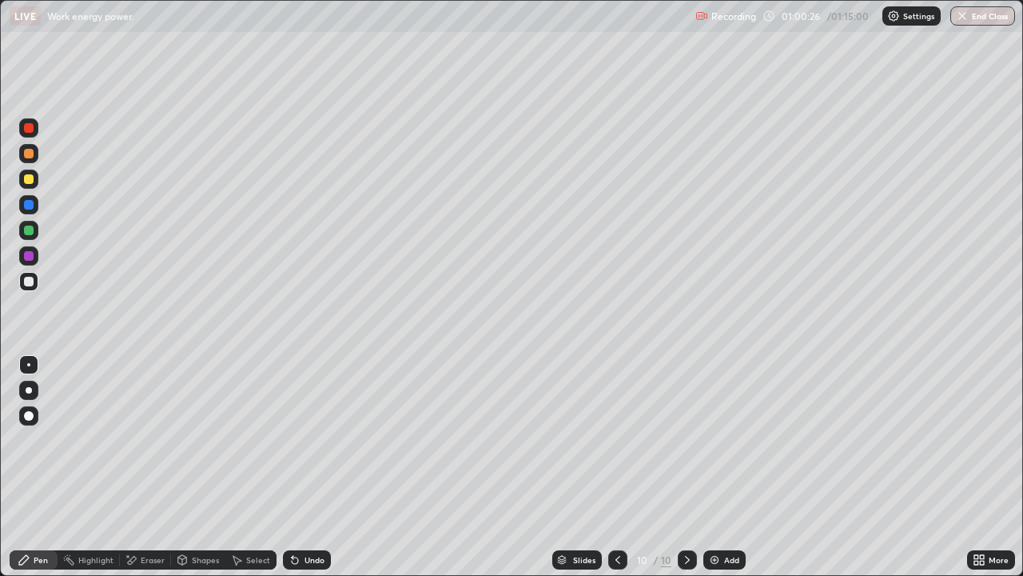
click at [145, 467] on div "Eraser" at bounding box center [153, 560] width 24 height 8
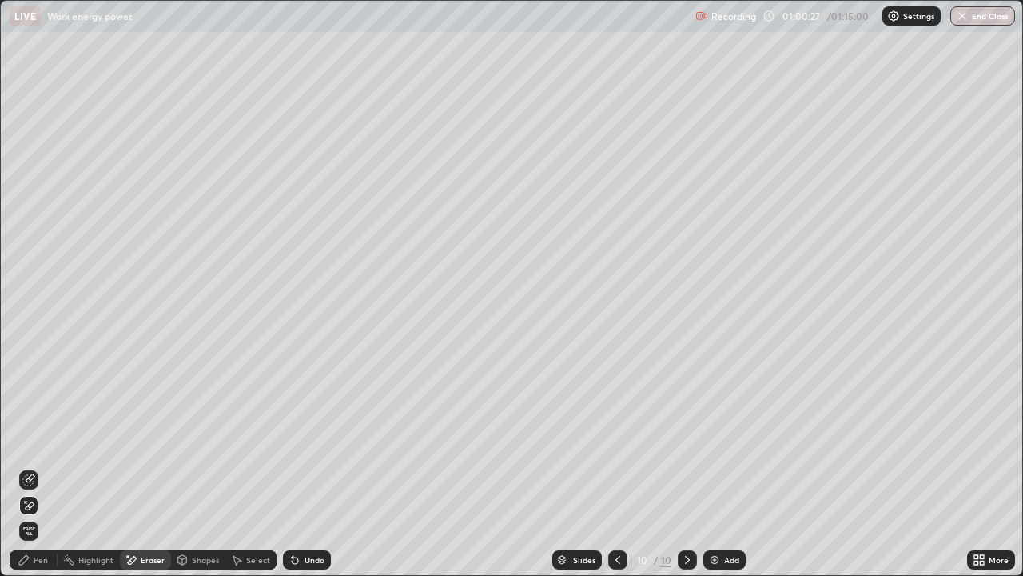
click at [28, 467] on div "Pen" at bounding box center [34, 559] width 48 height 19
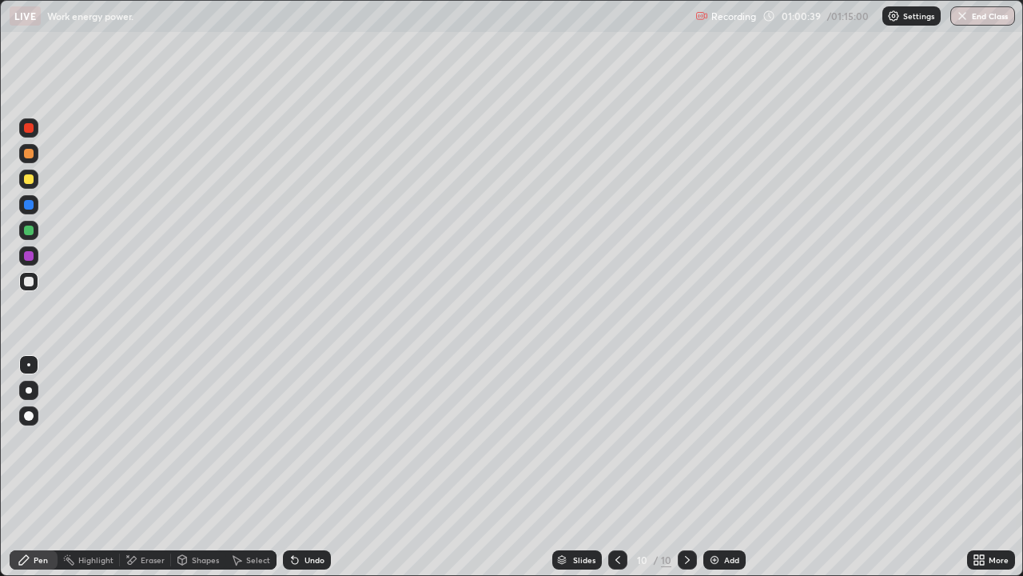
click at [24, 285] on div at bounding box center [29, 282] width 10 height 10
click at [26, 227] on div at bounding box center [29, 230] width 10 height 10
click at [305, 467] on div "Undo" at bounding box center [307, 559] width 48 height 19
click at [28, 206] on div at bounding box center [29, 205] width 10 height 10
click at [30, 233] on div at bounding box center [29, 230] width 10 height 10
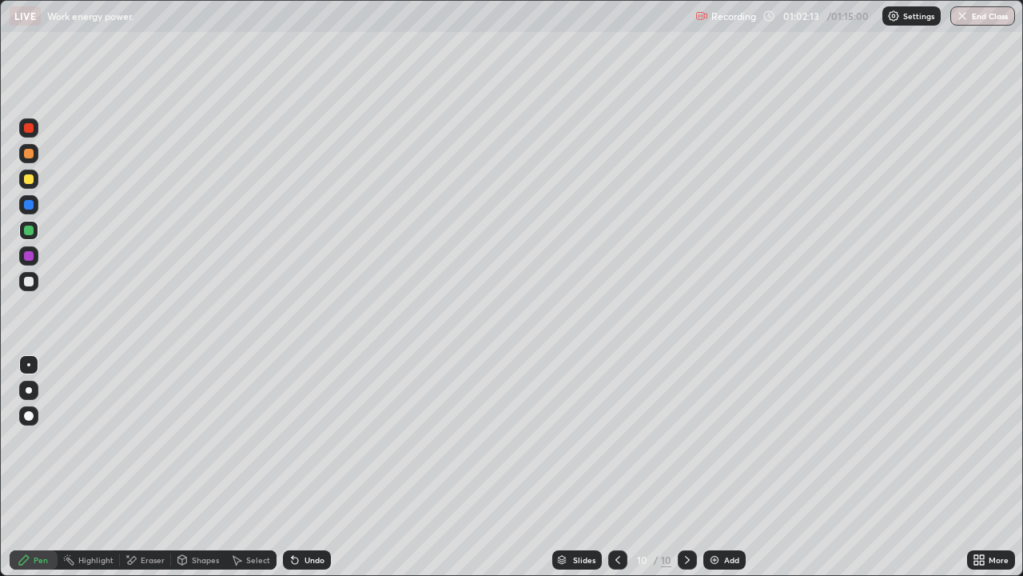
click at [731, 467] on div "Add" at bounding box center [731, 560] width 15 height 8
click at [34, 282] on div at bounding box center [28, 281] width 19 height 19
click at [320, 467] on div "Undo" at bounding box center [315, 560] width 20 height 8
click at [28, 225] on div at bounding box center [28, 230] width 19 height 19
click at [26, 172] on div at bounding box center [28, 178] width 19 height 19
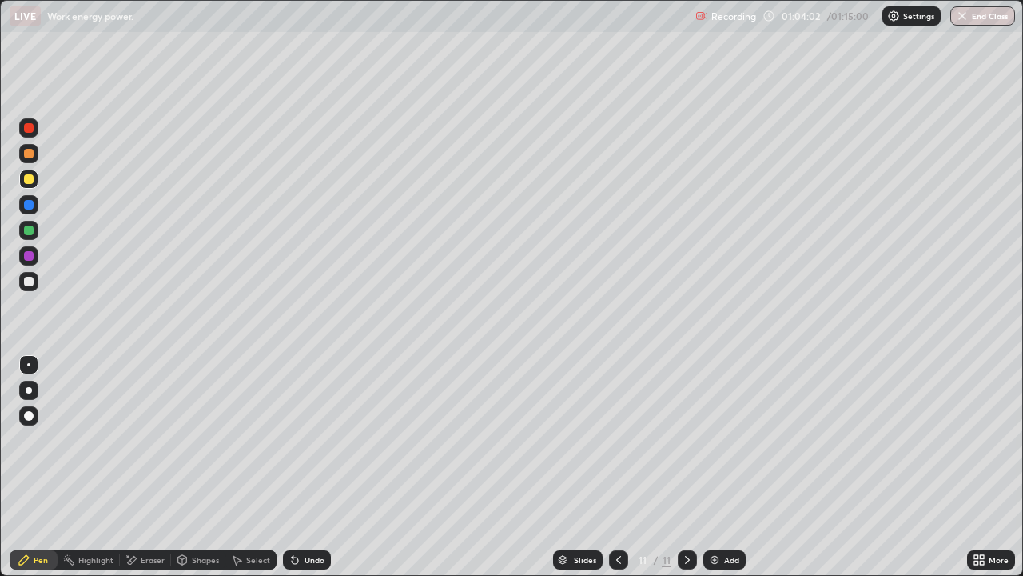
click at [135, 467] on div "Eraser" at bounding box center [145, 559] width 51 height 19
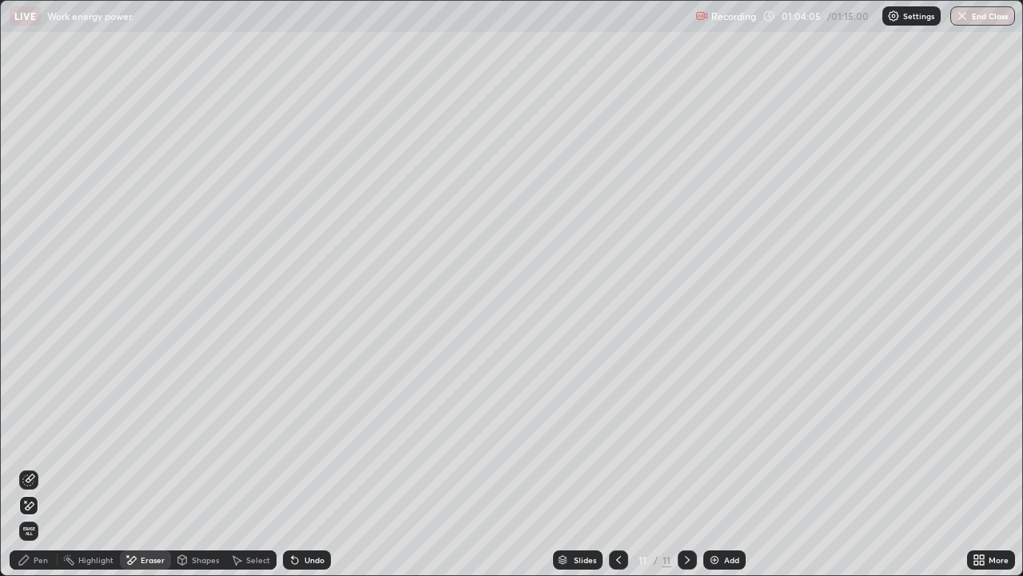
click at [30, 467] on div "Pen" at bounding box center [34, 559] width 48 height 19
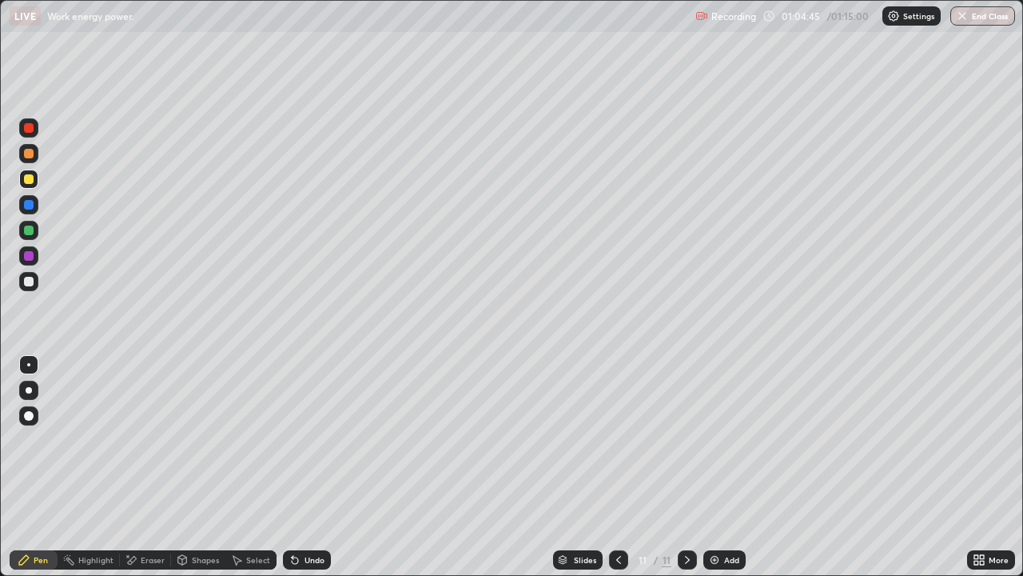
click at [25, 275] on div at bounding box center [28, 281] width 19 height 19
click at [20, 284] on div at bounding box center [28, 281] width 19 height 19
click at [24, 180] on div at bounding box center [29, 179] width 10 height 10
click at [151, 467] on div "Eraser" at bounding box center [153, 560] width 24 height 8
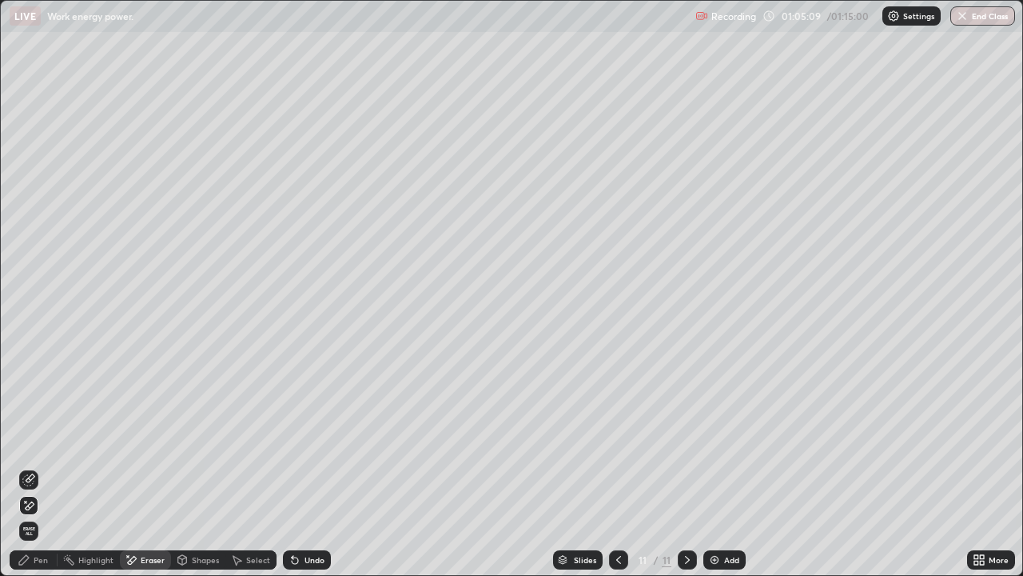
click at [53, 467] on div "Pen" at bounding box center [34, 559] width 48 height 19
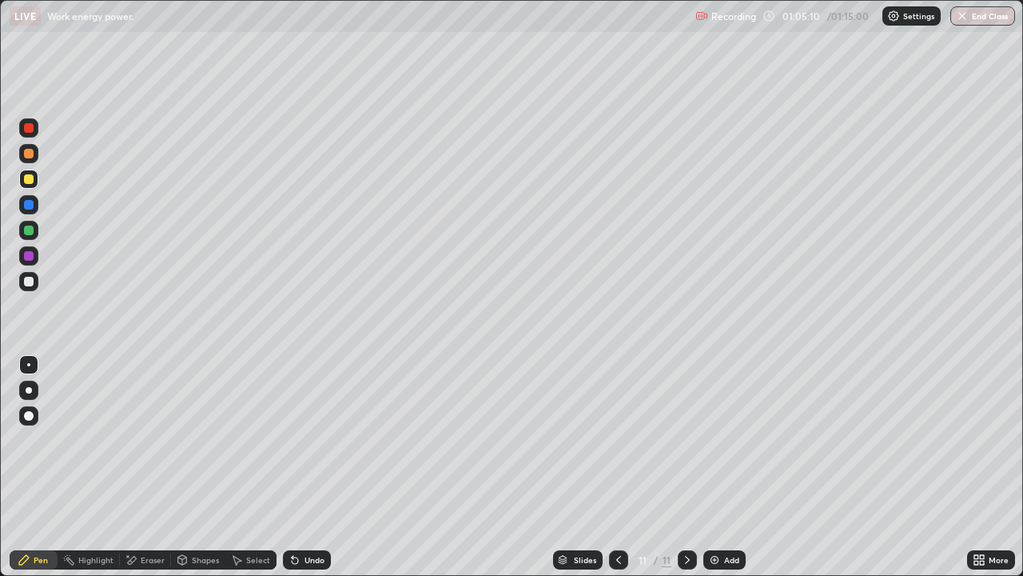
click at [28, 280] on div at bounding box center [29, 282] width 10 height 10
click at [982, 12] on button "End Class" at bounding box center [982, 15] width 65 height 19
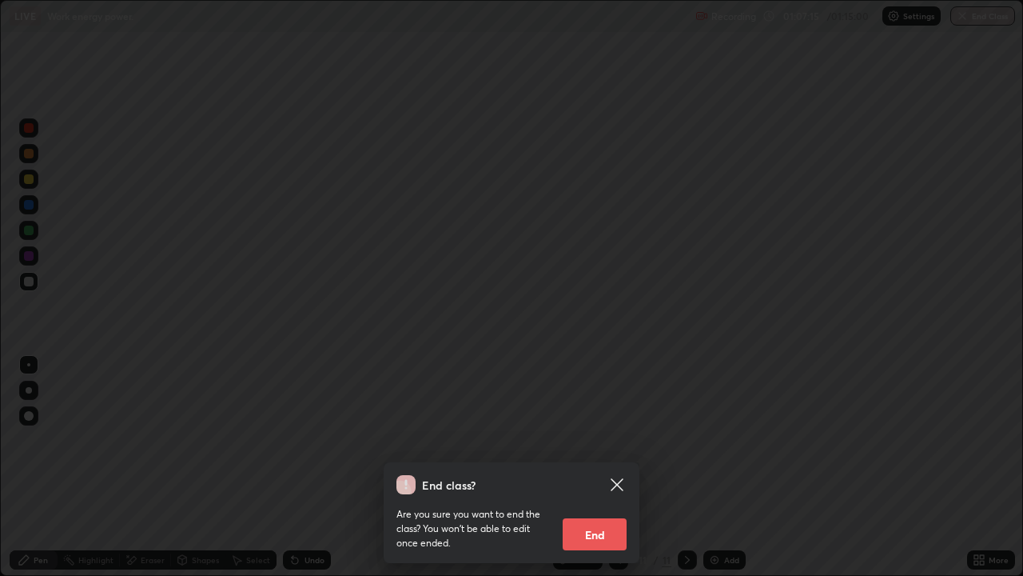
click at [596, 467] on button "End" at bounding box center [595, 534] width 64 height 32
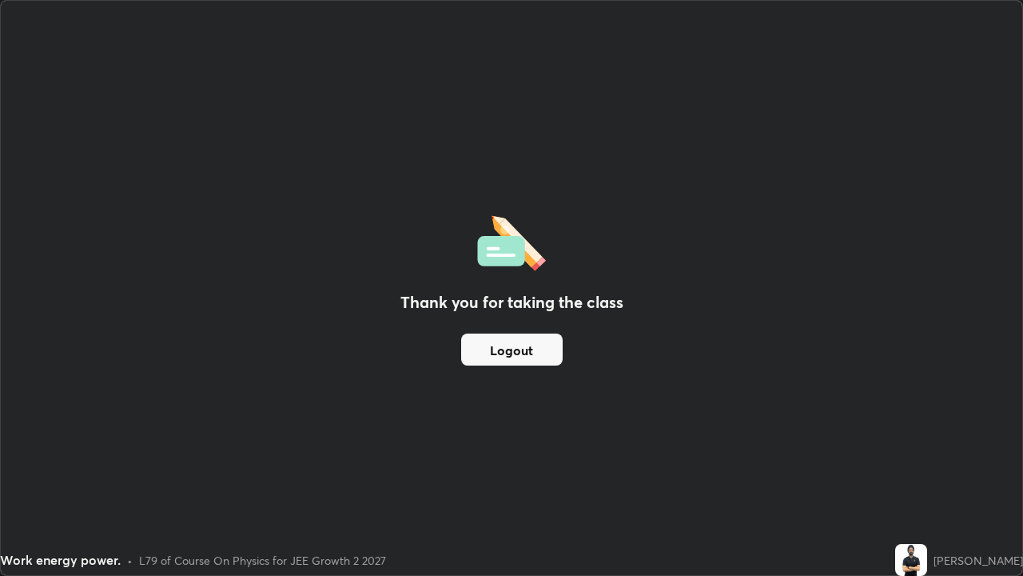
click at [594, 467] on div "Slides" at bounding box center [585, 560] width 22 height 8
